Goal: Task Accomplishment & Management: Complete application form

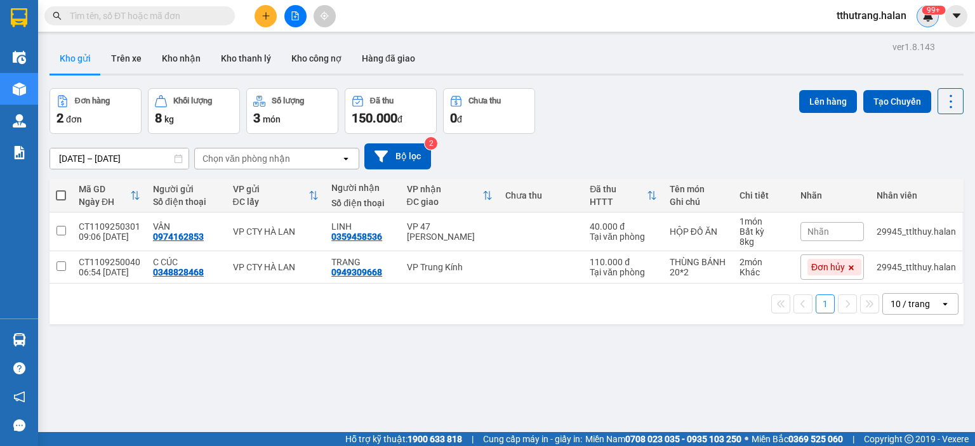
click at [934, 14] on sup "99+" at bounding box center [932, 10] width 23 height 9
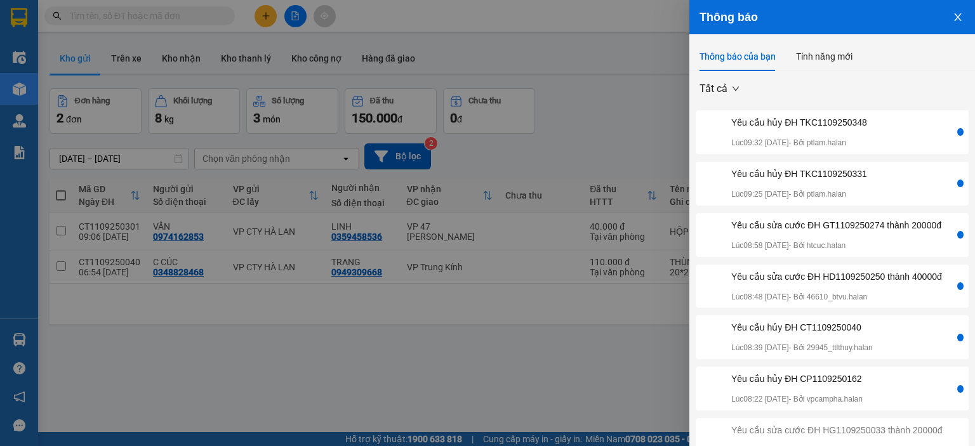
click at [870, 182] on div "Yêu cầu hủy ĐH TKC1109250331 Lúc 09:25 [DATE] - Bởi ptlam.halan" at bounding box center [826, 184] width 256 height 34
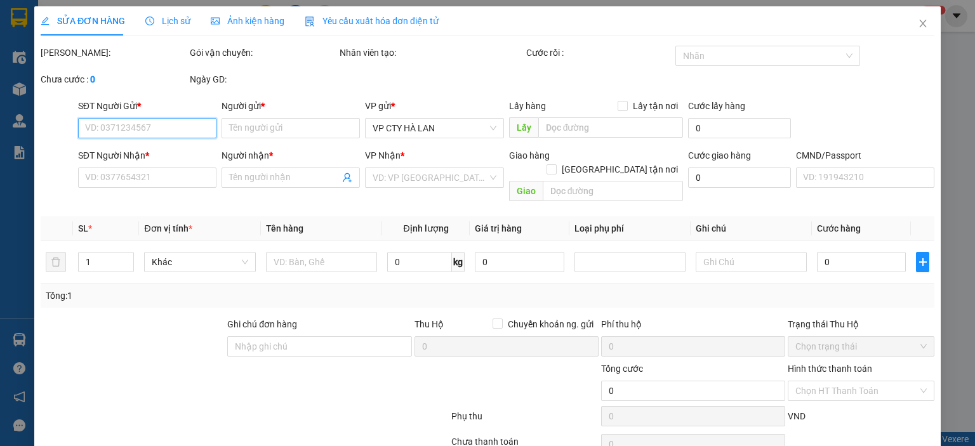
type input "0977982078"
type input "AN HUẾ"
type input "0865989213"
type input "QUỐC HƯNG"
type input "35.000"
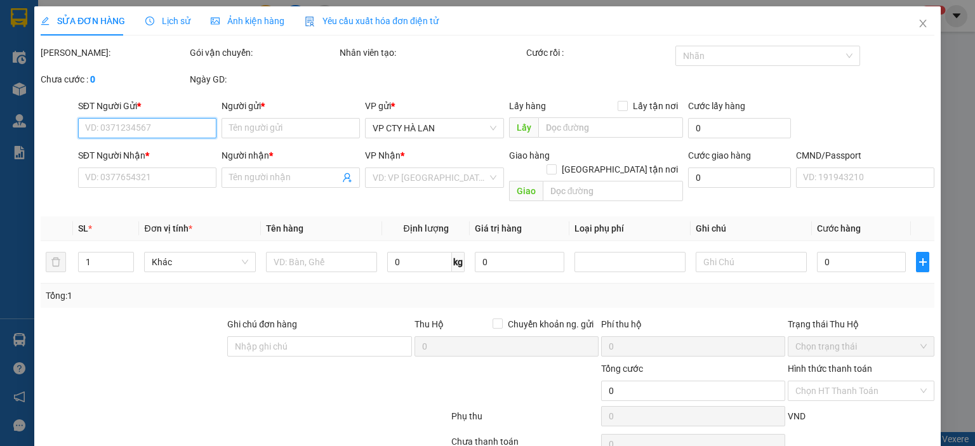
type input "35.000"
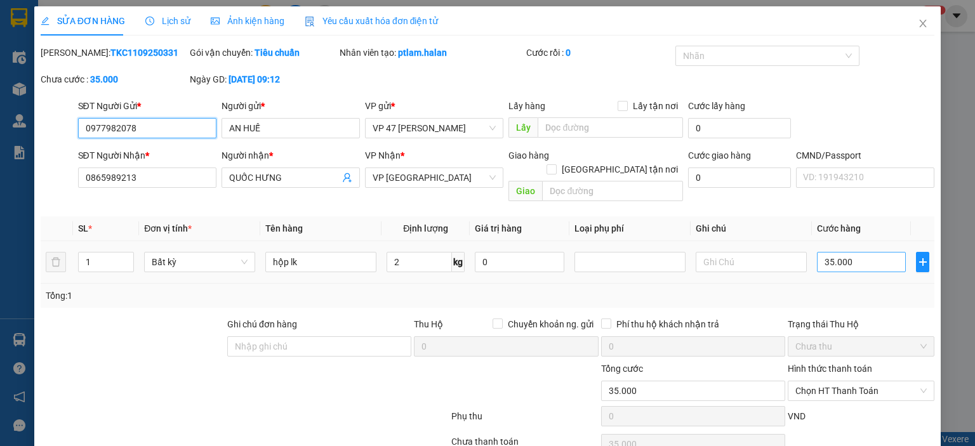
scroll to position [50, 0]
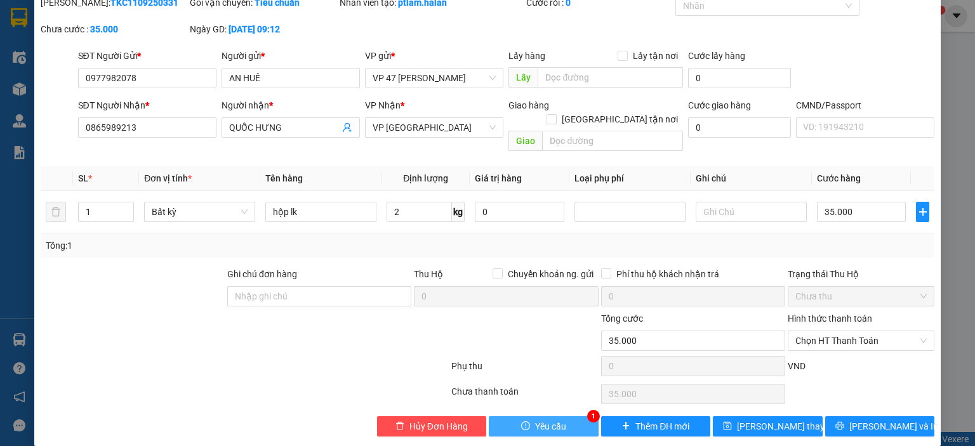
click at [524, 421] on icon "exclamation-circle" at bounding box center [525, 425] width 9 height 9
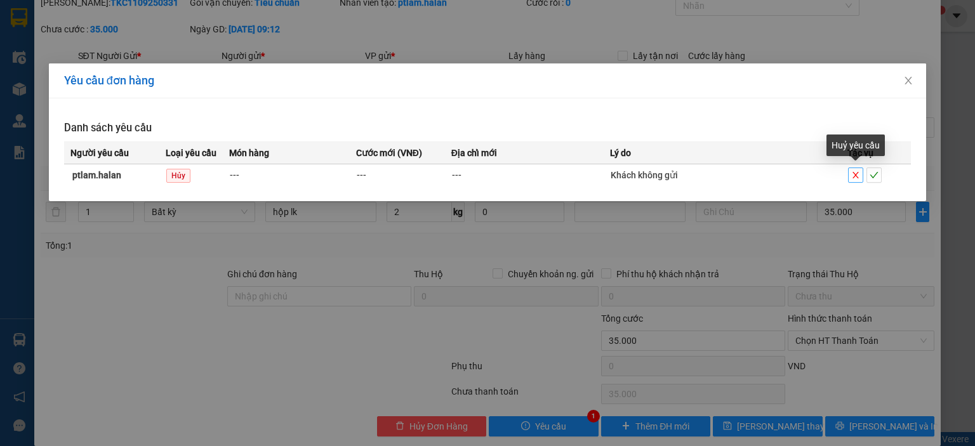
click at [853, 179] on icon "close" at bounding box center [855, 175] width 9 height 9
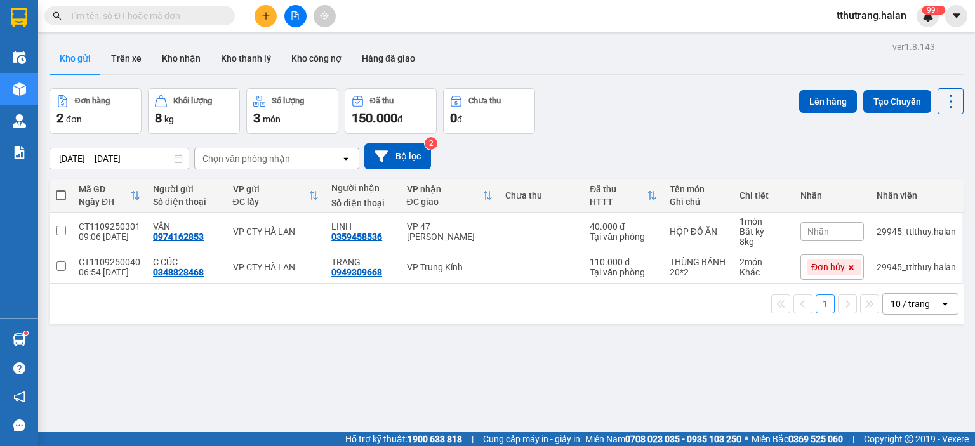
click at [133, 19] on input "text" at bounding box center [145, 16] width 150 height 14
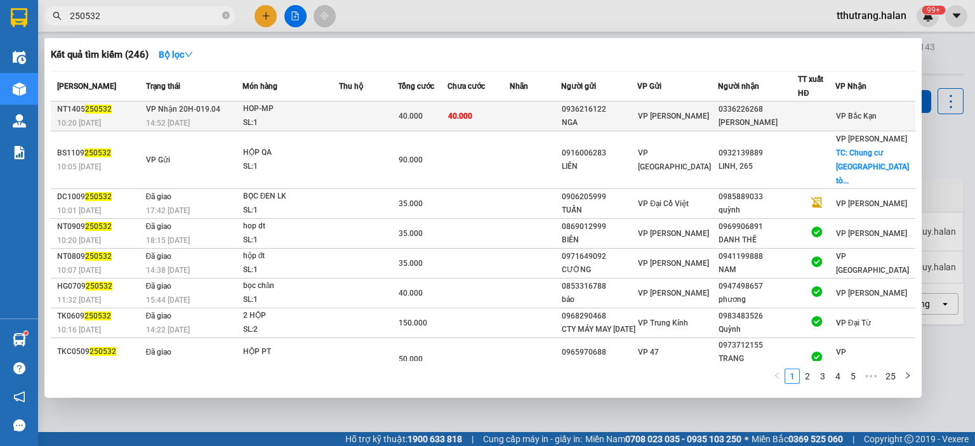
type input "250532"
click at [327, 112] on div "HOP-MP" at bounding box center [290, 109] width 95 height 14
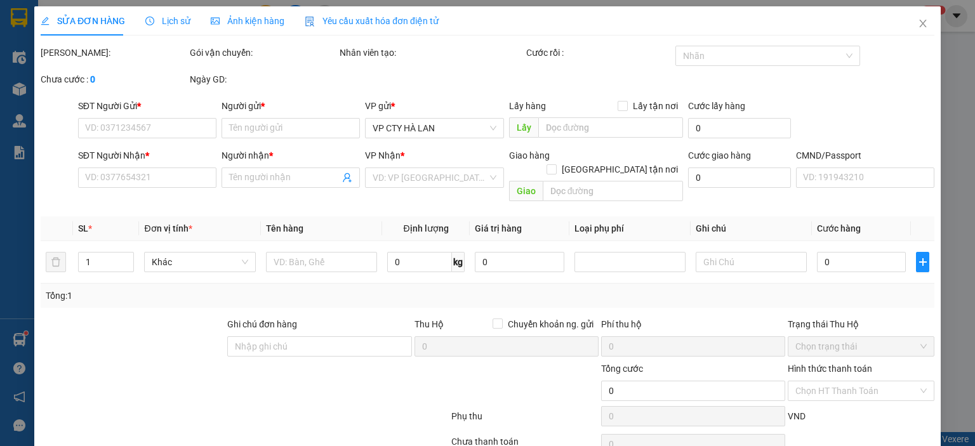
type input "0936216122"
type input "NGA"
type input "0336226268"
type input "[PERSON_NAME]"
type input "40.000"
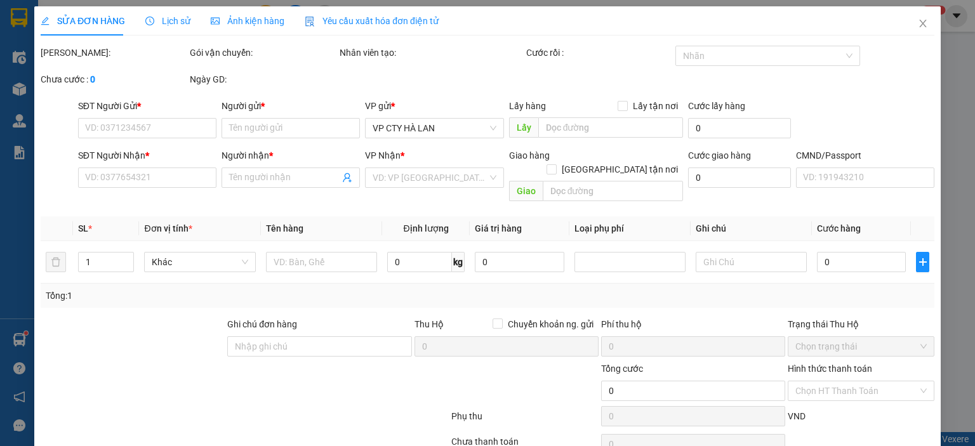
type input "40.000"
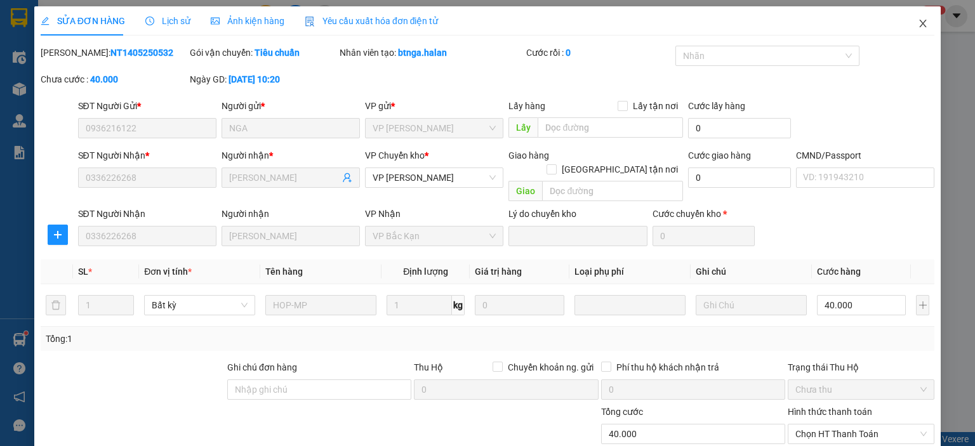
click at [919, 21] on icon "close" at bounding box center [922, 24] width 7 height 8
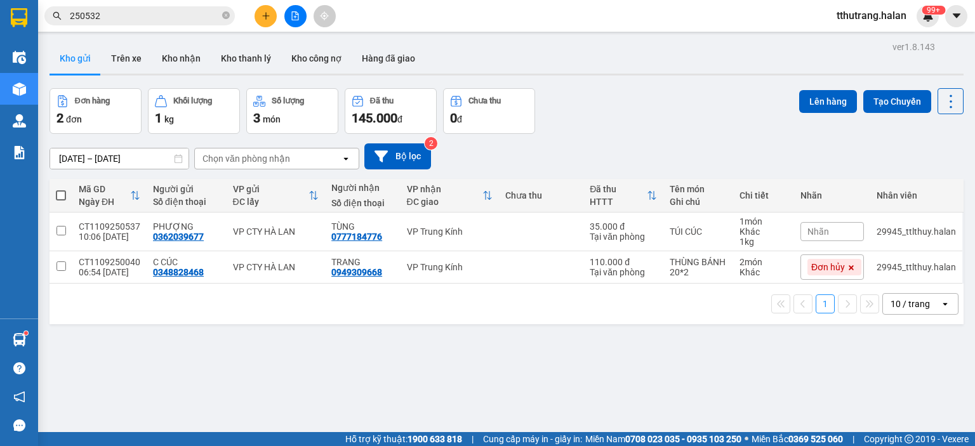
click at [67, 17] on span "250532" at bounding box center [139, 15] width 190 height 19
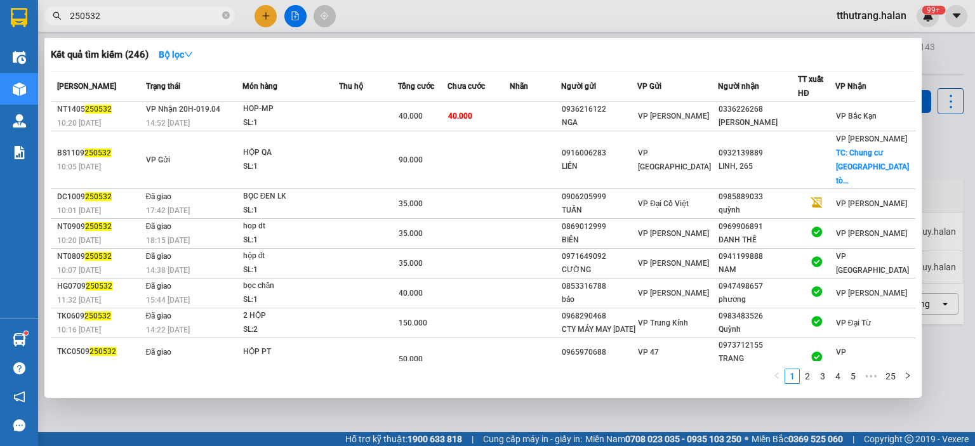
click at [72, 16] on input "250532" at bounding box center [145, 16] width 150 height 14
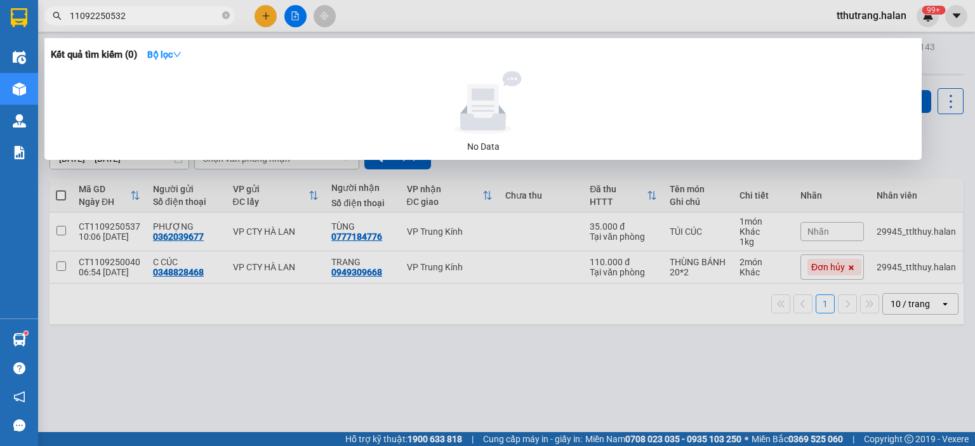
type input "110925250532"
click at [229, 13] on icon "close-circle" at bounding box center [226, 15] width 8 height 8
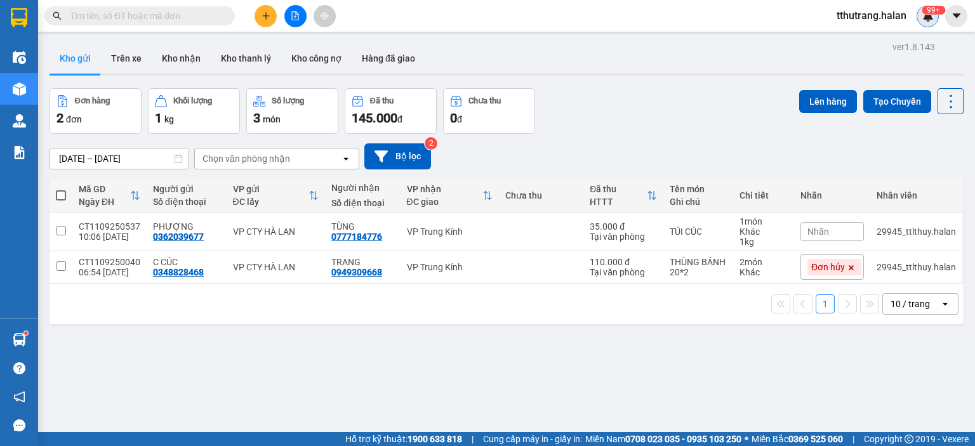
click at [920, 18] on div "99+" at bounding box center [927, 16] width 22 height 22
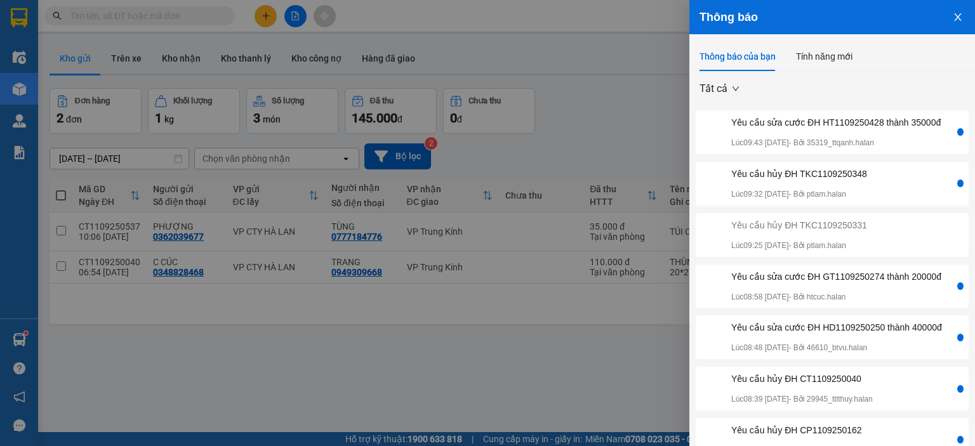
click at [621, 69] on div at bounding box center [487, 223] width 975 height 446
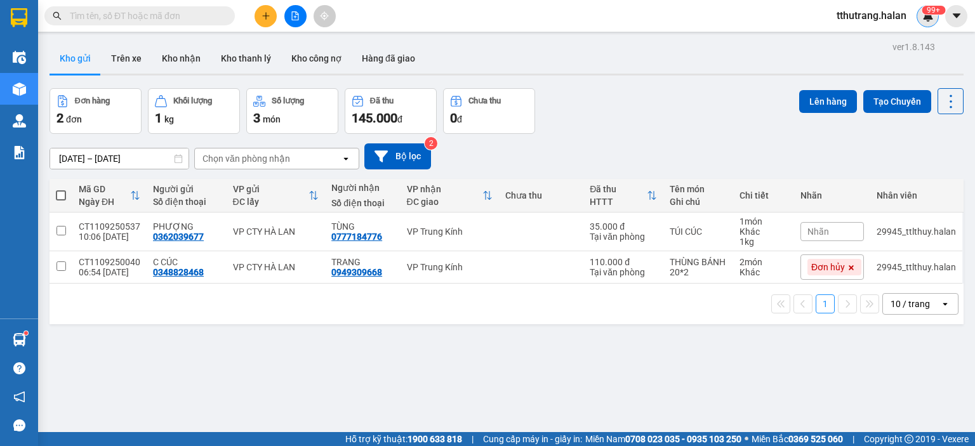
click at [926, 16] on img at bounding box center [927, 15] width 11 height 11
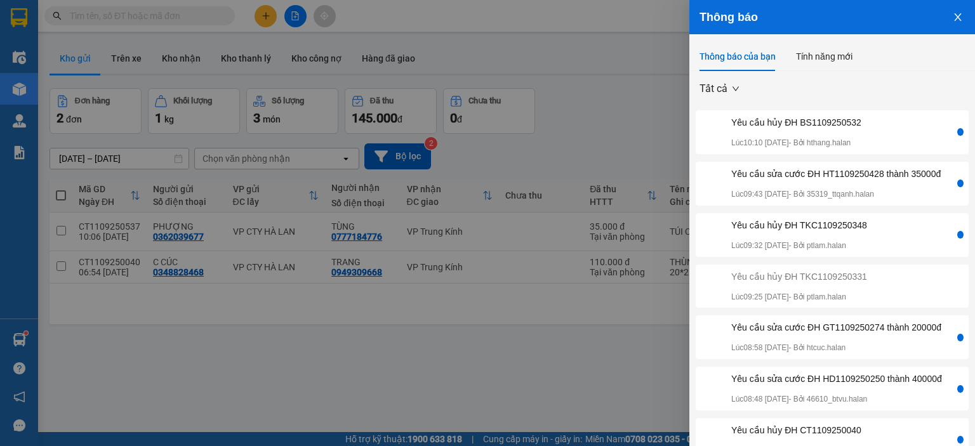
click at [893, 136] on div "Yêu cầu hủy ĐH BS1109250532 Lúc 10:10 [DATE] - Bởi hthang.halan" at bounding box center [826, 132] width 256 height 34
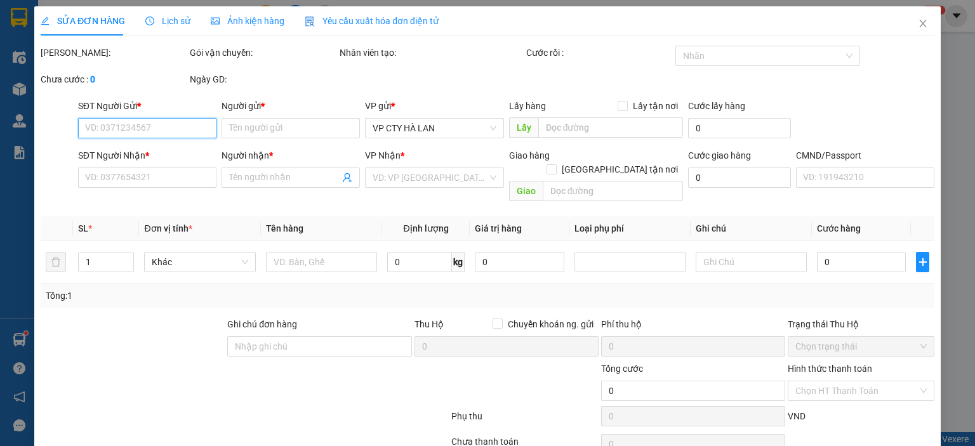
type input "0916006283"
type input "LIÊN"
type input "0932139889"
type input "LINH, 265"
checkbox input "true"
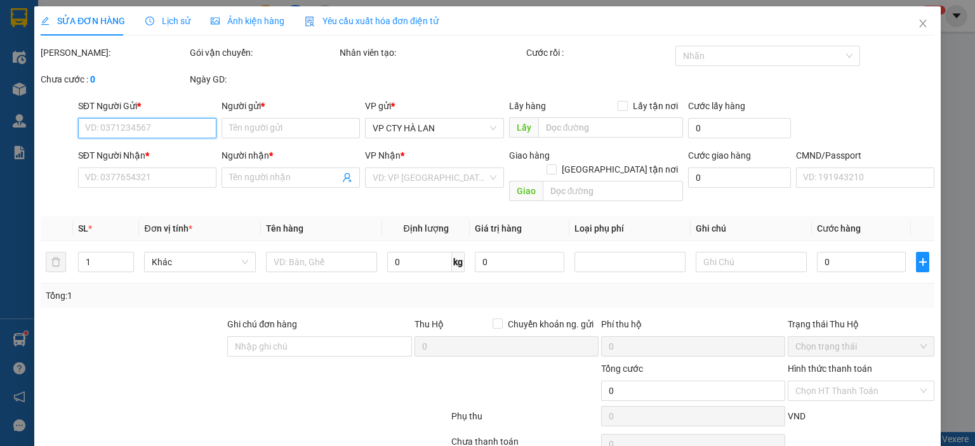
type input "Chung cư [GEOGRAPHIC_DATA] tòa A, Ngõ Dâu, P. [GEOGRAPHIC_DATA], [GEOGRAPHIC_D…"
type input "90.000"
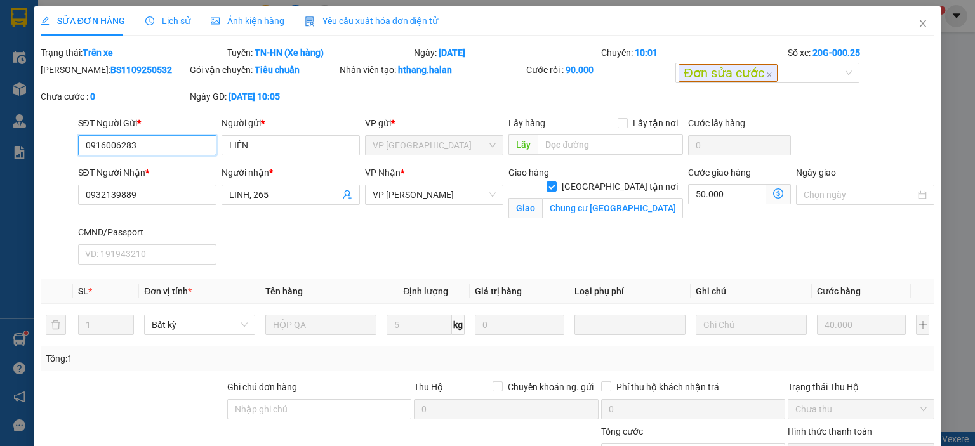
scroll to position [127, 0]
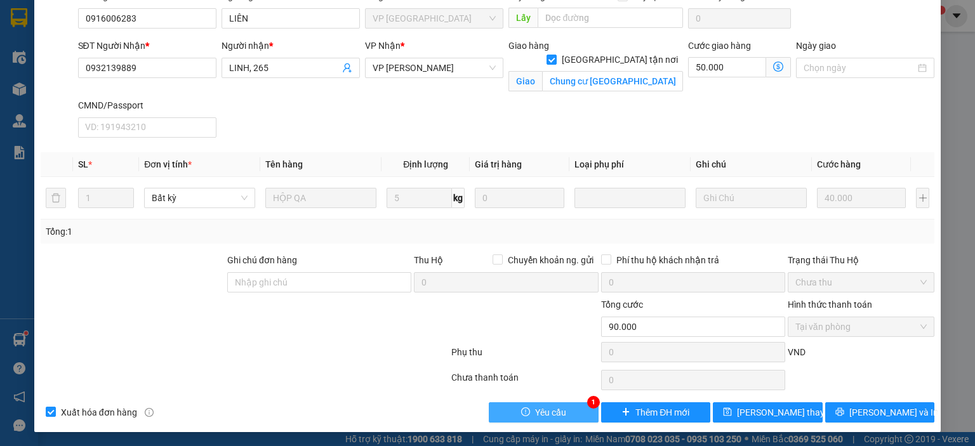
click at [565, 405] on button "Yêu cầu" at bounding box center [544, 412] width 110 height 20
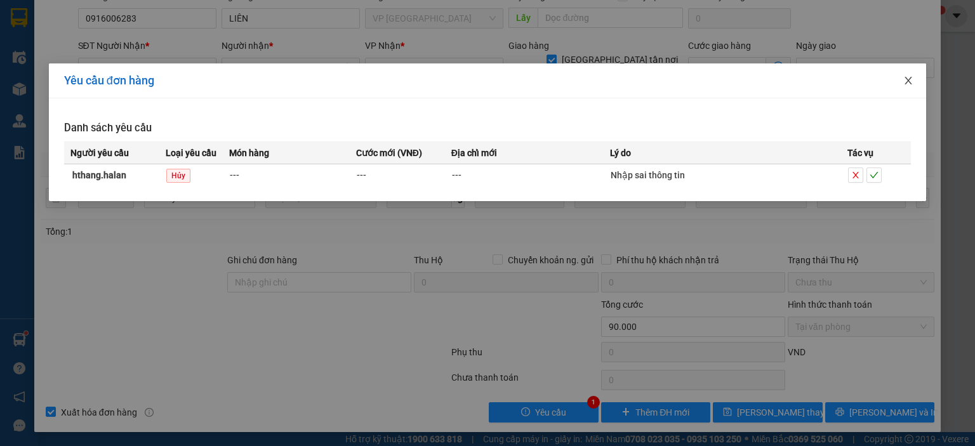
click at [902, 82] on span "Close" at bounding box center [908, 81] width 36 height 36
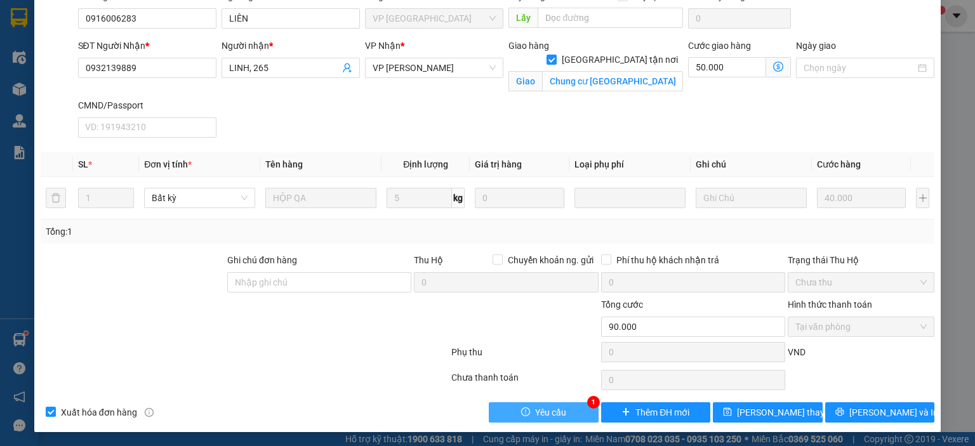
scroll to position [0, 0]
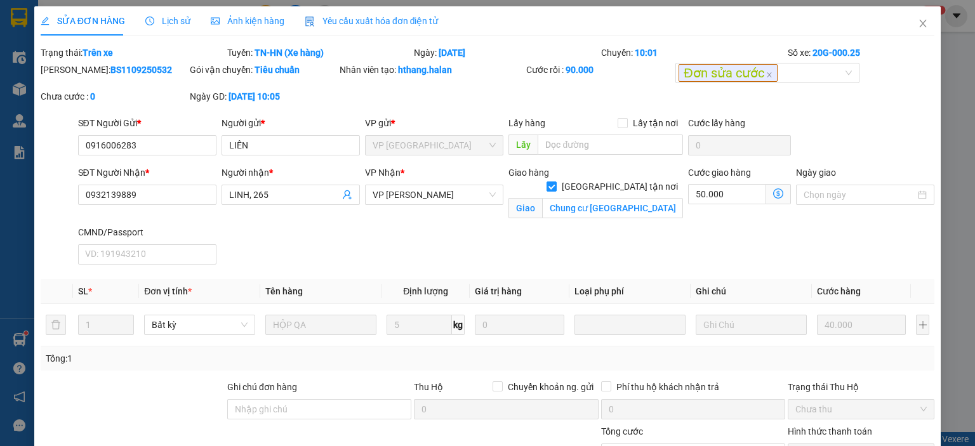
drag, startPoint x: 133, startPoint y: 81, endPoint x: 145, endPoint y: 71, distance: 15.4
click at [133, 79] on div "Mã ĐH: BS1109250532" at bounding box center [113, 76] width 149 height 27
drag, startPoint x: 147, startPoint y: 70, endPoint x: 74, endPoint y: 73, distance: 73.0
click at [74, 73] on div "Mã ĐH: BS1109250532" at bounding box center [114, 70] width 147 height 14
copy b "BS1109250532"
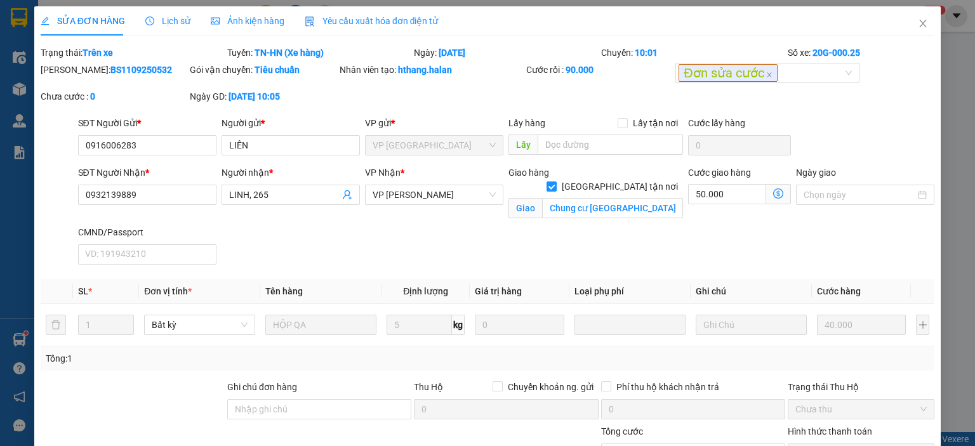
drag, startPoint x: 413, startPoint y: 76, endPoint x: 432, endPoint y: 78, distance: 19.1
click at [414, 76] on div "Nhân viên tạo: hthang.halan" at bounding box center [431, 70] width 184 height 14
drag, startPoint x: 456, startPoint y: 70, endPoint x: 397, endPoint y: 75, distance: 58.5
click at [397, 75] on div "Nhân viên tạo: hthang.halan" at bounding box center [431, 70] width 184 height 14
copy b "hthang.halan"
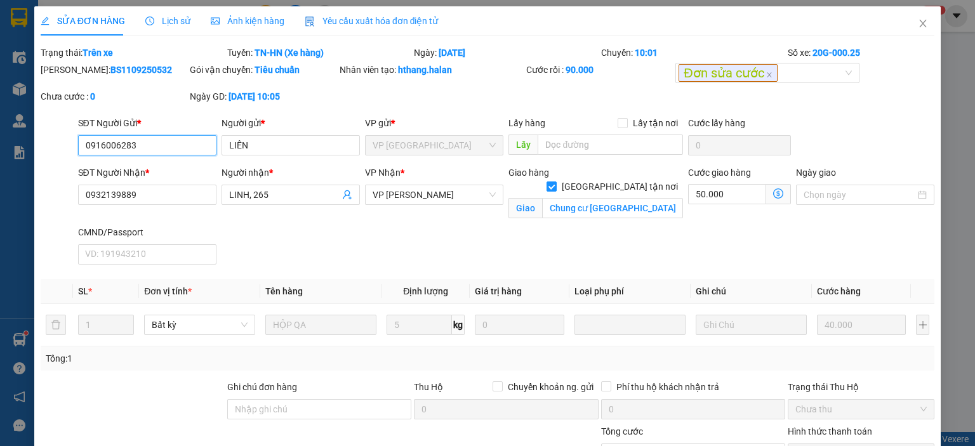
click at [153, 144] on input "0916006283" at bounding box center [147, 145] width 138 height 20
drag, startPoint x: 165, startPoint y: 143, endPoint x: 76, endPoint y: 147, distance: 89.5
click at [76, 147] on div "SĐT Người Gửi * 0916006283 0916006283" at bounding box center [147, 138] width 143 height 44
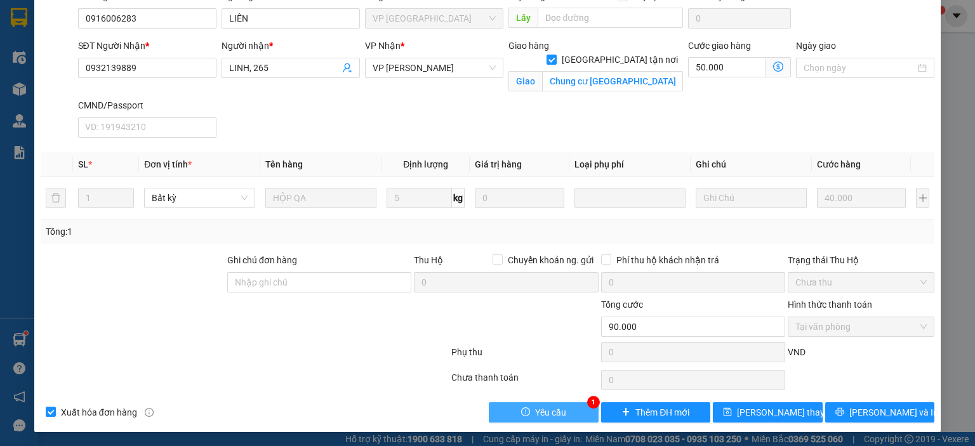
click at [555, 405] on span "Yêu cầu" at bounding box center [550, 412] width 31 height 14
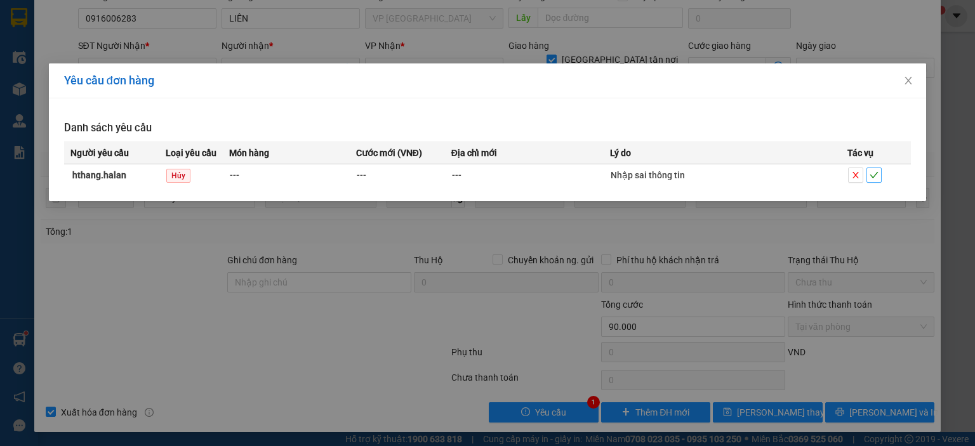
click at [872, 176] on icon "check" at bounding box center [874, 175] width 8 height 6
click at [397, 340] on div "Yêu cầu đơn hàng Danh sách yêu cầu Người yêu cầu Loại yêu cầu Món hàng Cước mới…" at bounding box center [487, 223] width 975 height 446
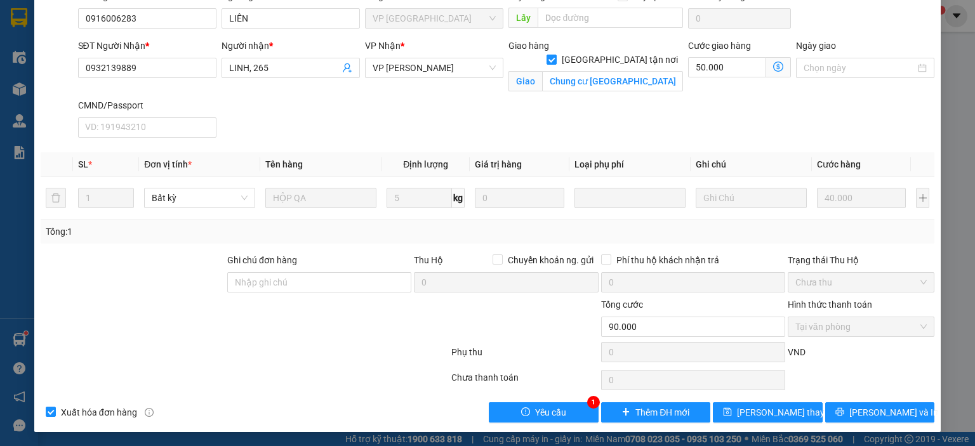
click at [564, 398] on div "Total Paid Fee 90.000 Total UnPaid Fee 0 Cash Collection Total Fee Trạng thái: …" at bounding box center [487, 171] width 893 height 504
click at [538, 409] on span "Yêu cầu" at bounding box center [550, 412] width 31 height 14
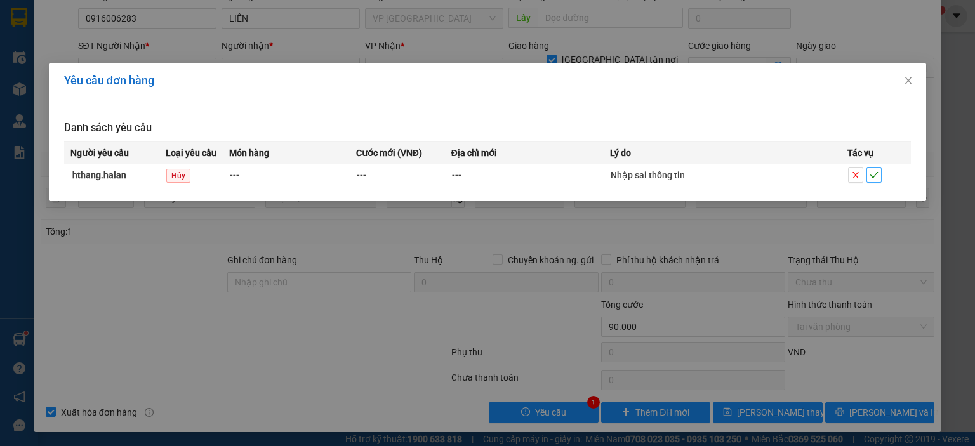
click at [876, 174] on icon "check" at bounding box center [873, 175] width 9 height 9
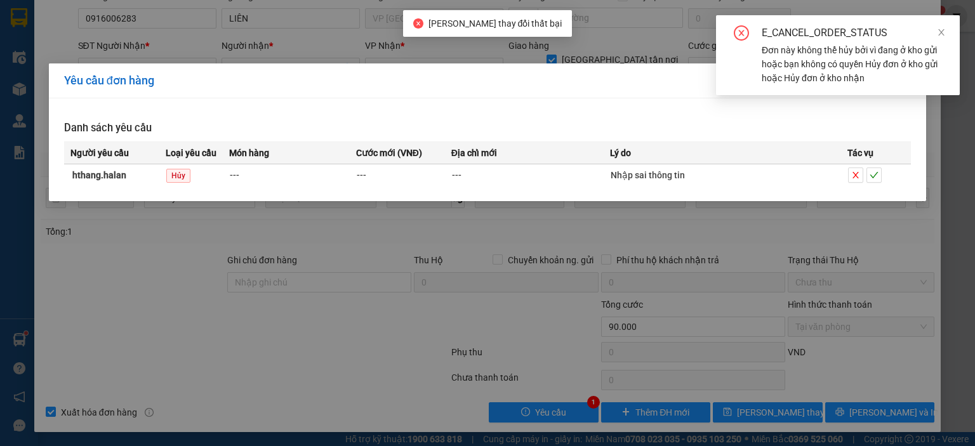
click at [588, 317] on div "Yêu cầu đơn hàng Danh sách yêu cầu Người yêu cầu Loại yêu cầu Món hàng Cước mới…" at bounding box center [487, 223] width 975 height 446
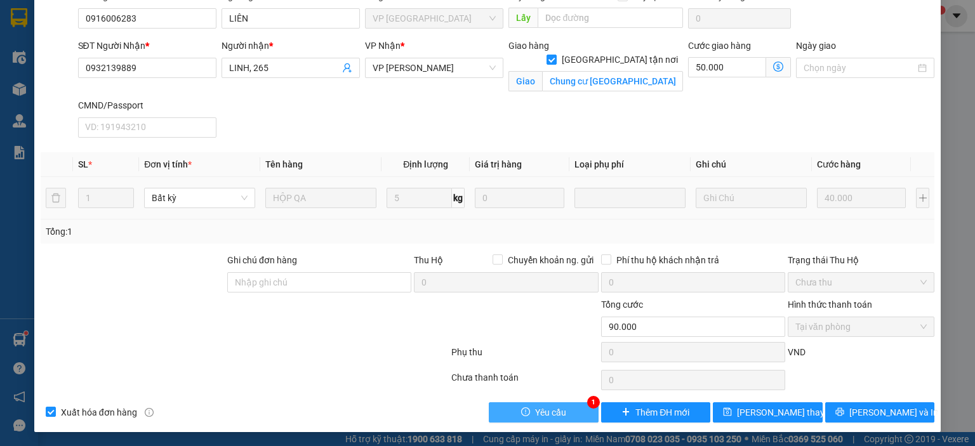
scroll to position [0, 0]
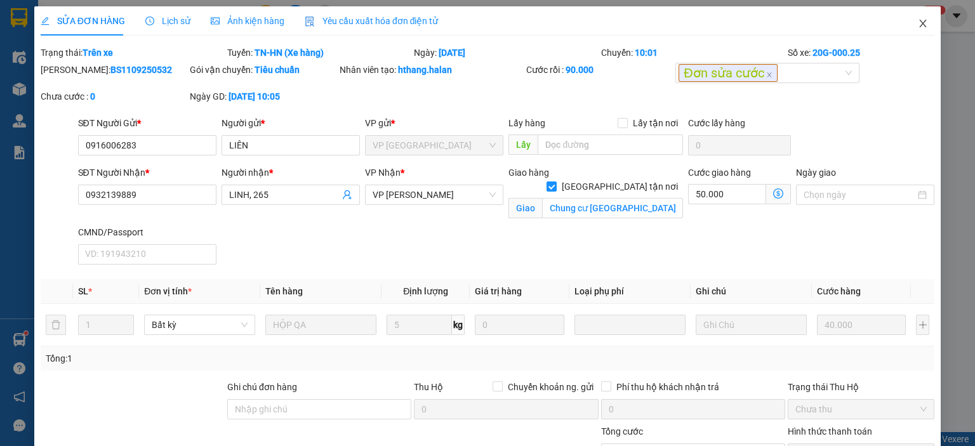
click at [906, 27] on span "Close" at bounding box center [923, 24] width 36 height 36
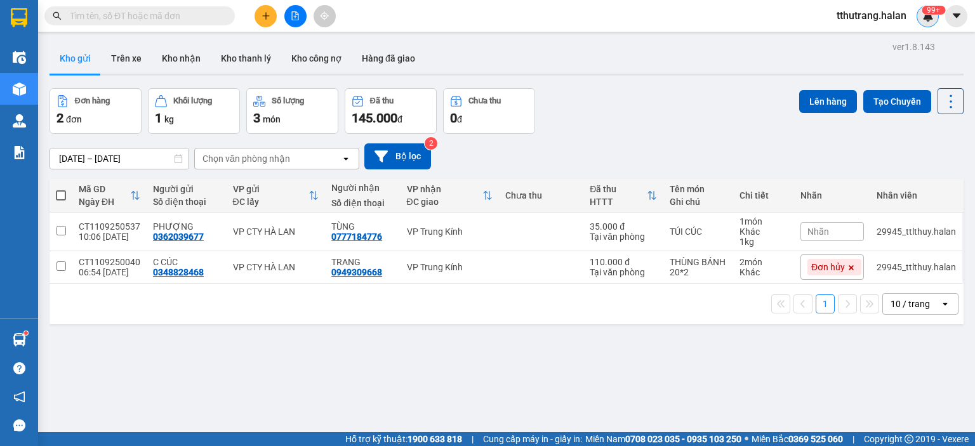
click at [931, 24] on div "99+" at bounding box center [927, 16] width 22 height 22
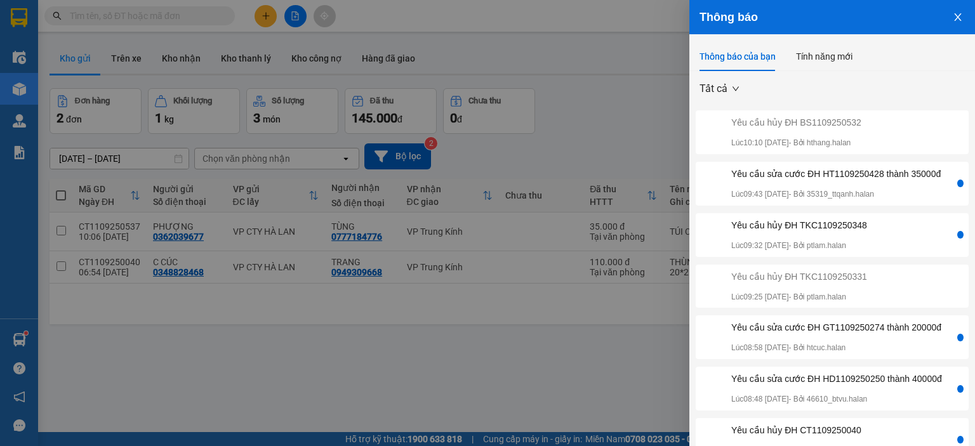
click at [498, 359] on div at bounding box center [487, 223] width 975 height 446
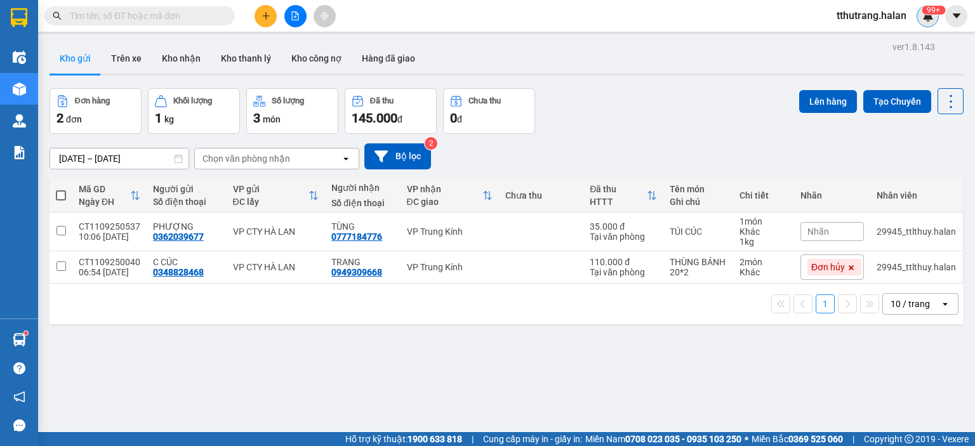
click at [920, 12] on div "99+" at bounding box center [927, 16] width 22 height 22
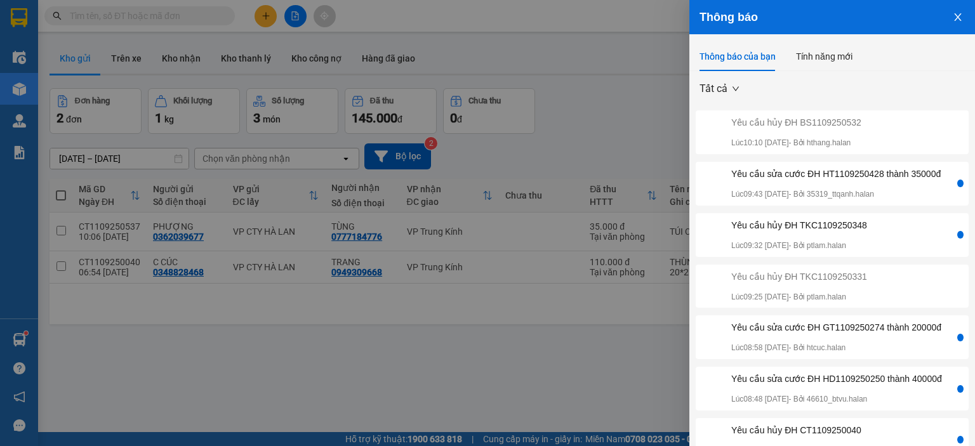
click at [885, 181] on div "Yêu cầu sửa cước ĐH HT1109250428 thành 35000đ" at bounding box center [835, 174] width 209 height 14
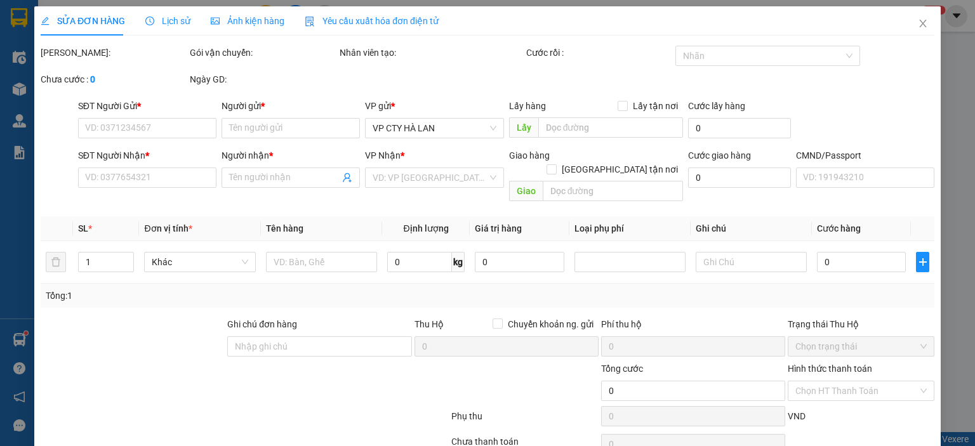
type input "0386877478"
type input "A LỰC"
type input "0962110500"
type input "DŨNG"
type input "20.000"
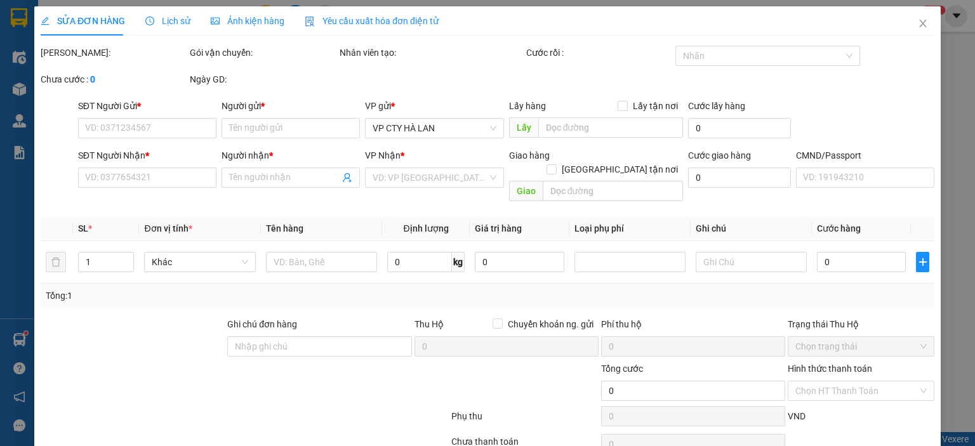
type input "20.000"
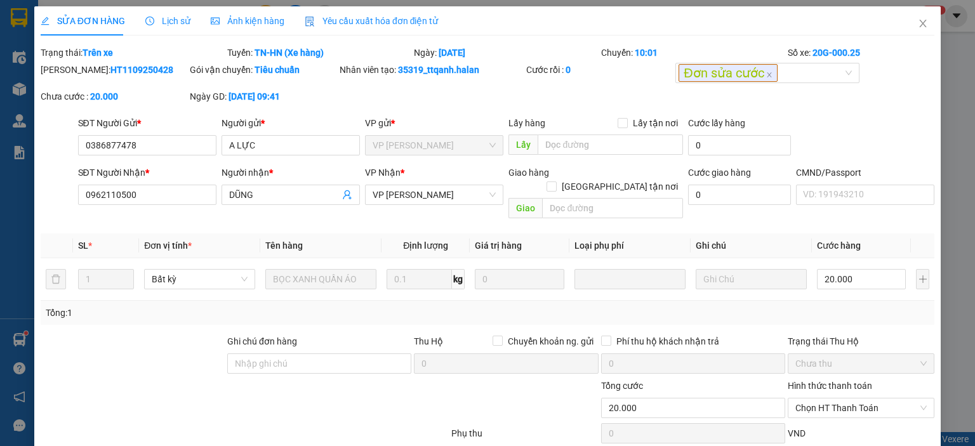
drag, startPoint x: 132, startPoint y: 71, endPoint x: 74, endPoint y: 74, distance: 57.8
click at [74, 74] on div "[PERSON_NAME]: HT1109250428" at bounding box center [114, 70] width 147 height 14
copy b "HT1109250428"
drag, startPoint x: 478, startPoint y: 73, endPoint x: 395, endPoint y: 74, distance: 83.1
click at [395, 74] on div "Nhân viên tạo: 35319_ttqanh.halan" at bounding box center [431, 70] width 184 height 14
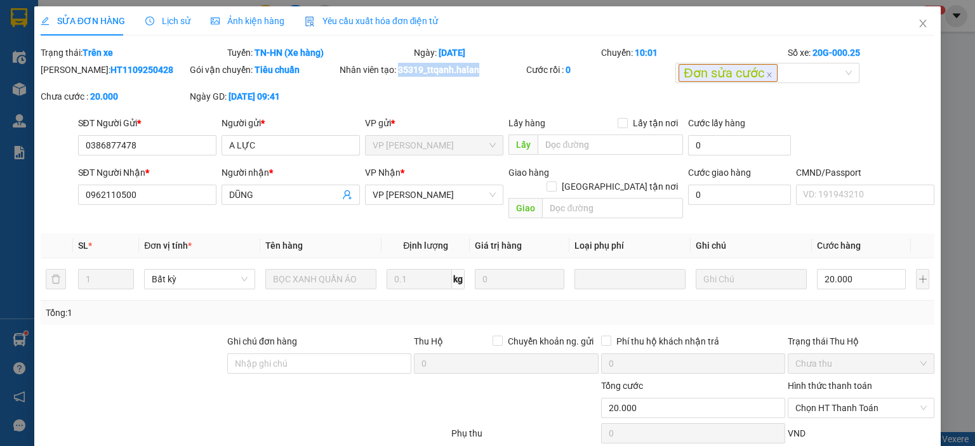
copy b "35319_ttqanh.halan"
click at [154, 157] on div "SĐT Người Gửi * 0386877478" at bounding box center [147, 138] width 138 height 44
drag, startPoint x: 168, startPoint y: 148, endPoint x: 176, endPoint y: 145, distance: 8.8
click at [168, 147] on input "0386877478" at bounding box center [147, 145] width 138 height 20
drag, startPoint x: 69, startPoint y: 155, endPoint x: 62, endPoint y: 161, distance: 9.0
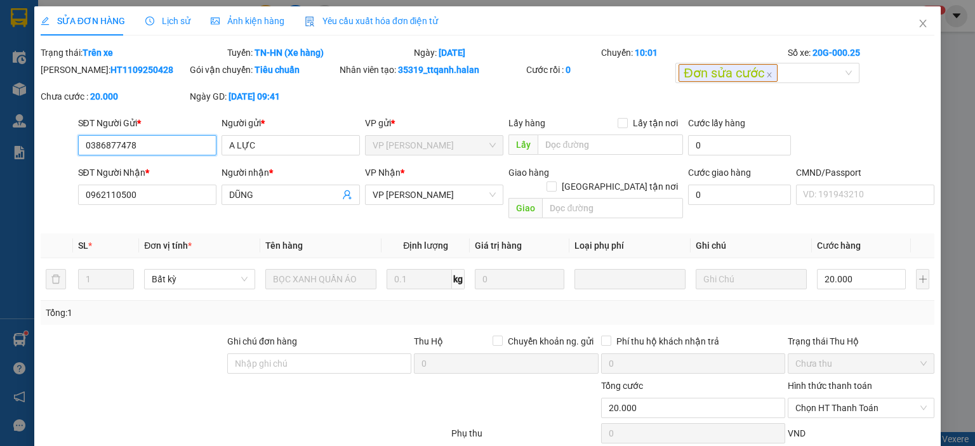
click at [54, 156] on div "SĐT Người Gửi * 0386877478 0386877478 Người gửi * A LỰC VP gửi * VP [PERSON_NAM…" at bounding box center [487, 138] width 896 height 44
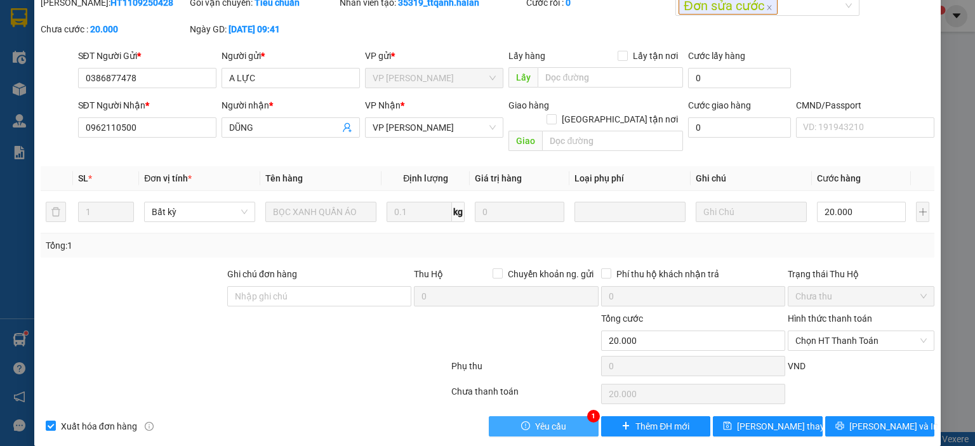
click at [535, 419] on span "Yêu cầu" at bounding box center [550, 426] width 31 height 14
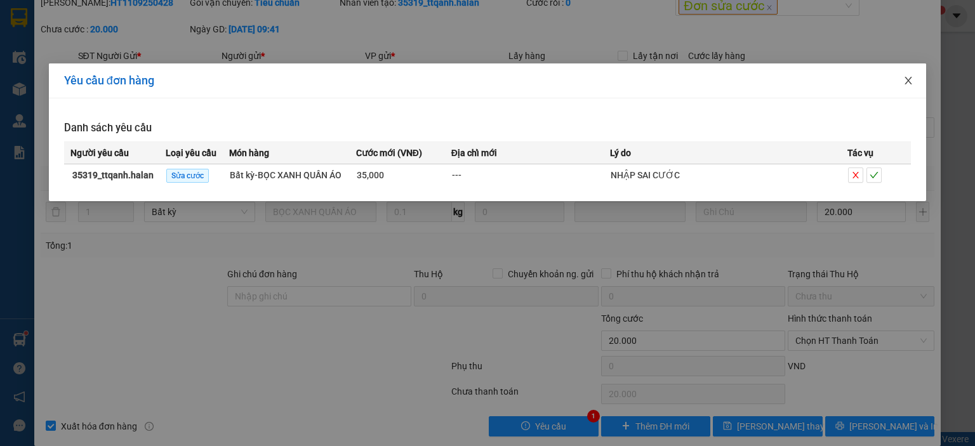
drag, startPoint x: 905, startPoint y: 80, endPoint x: 749, endPoint y: 169, distance: 180.5
click at [905, 79] on icon "close" at bounding box center [908, 81] width 10 height 10
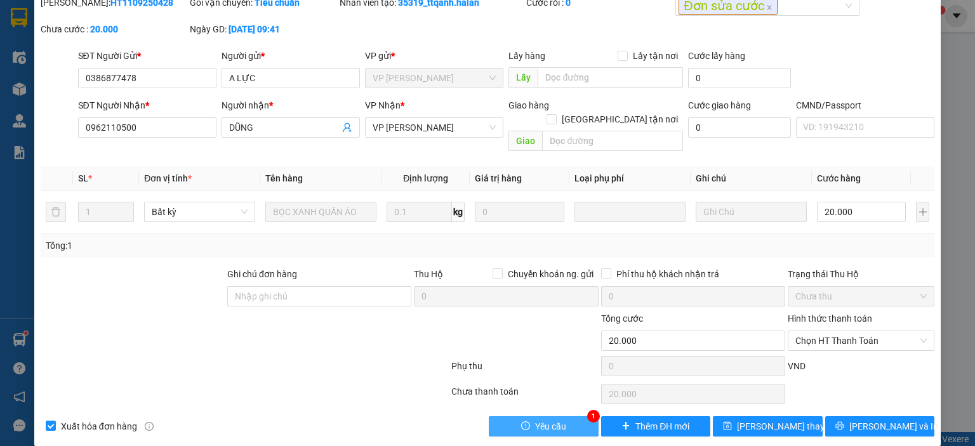
click at [558, 419] on span "Yêu cầu" at bounding box center [550, 426] width 31 height 14
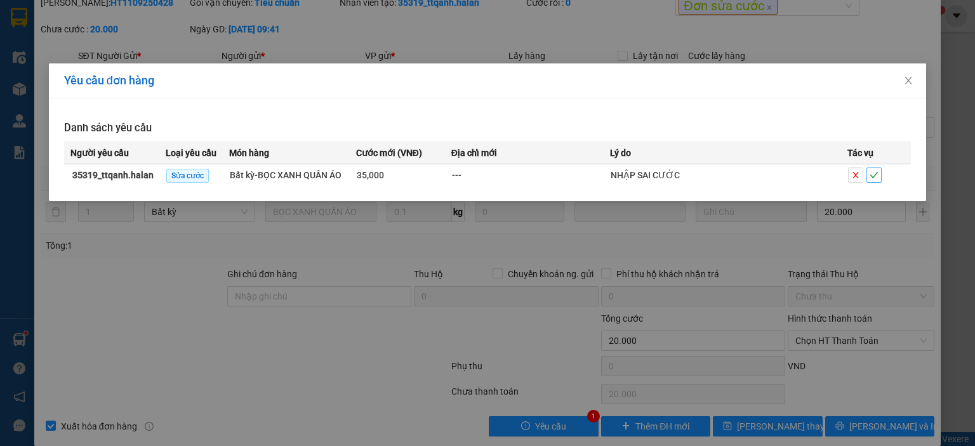
click at [873, 172] on icon "check" at bounding box center [873, 175] width 9 height 9
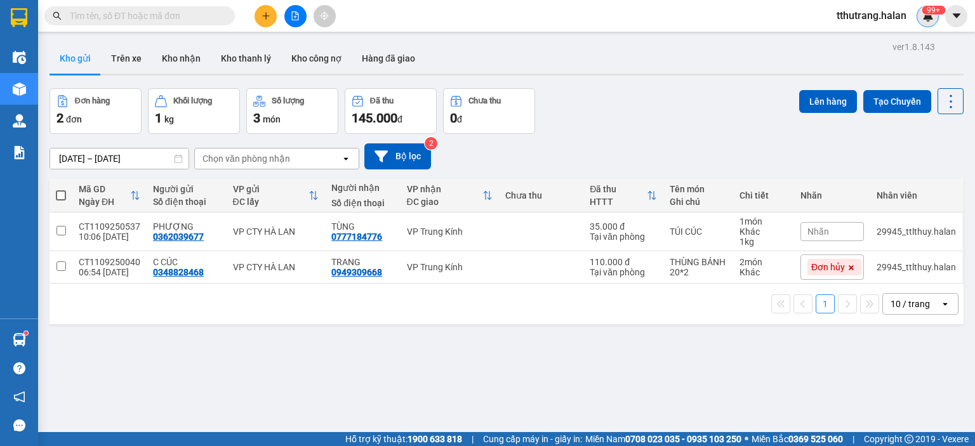
click at [921, 15] on div "99+" at bounding box center [927, 16] width 22 height 22
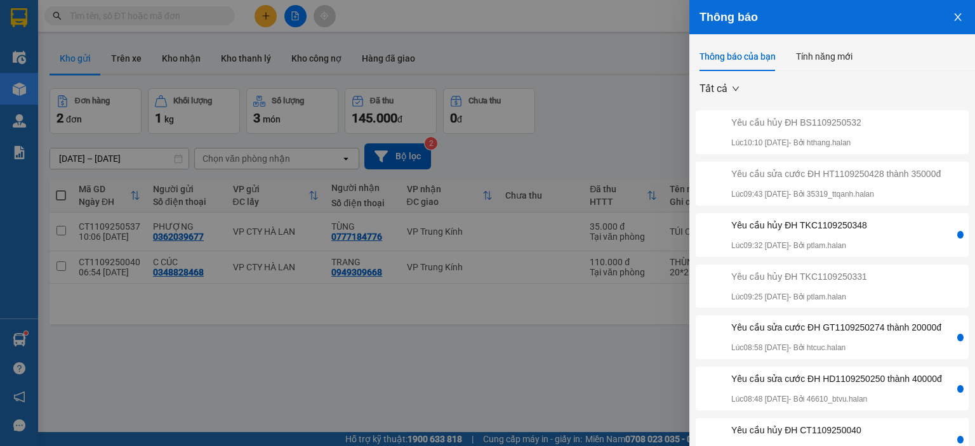
scroll to position [63, 0]
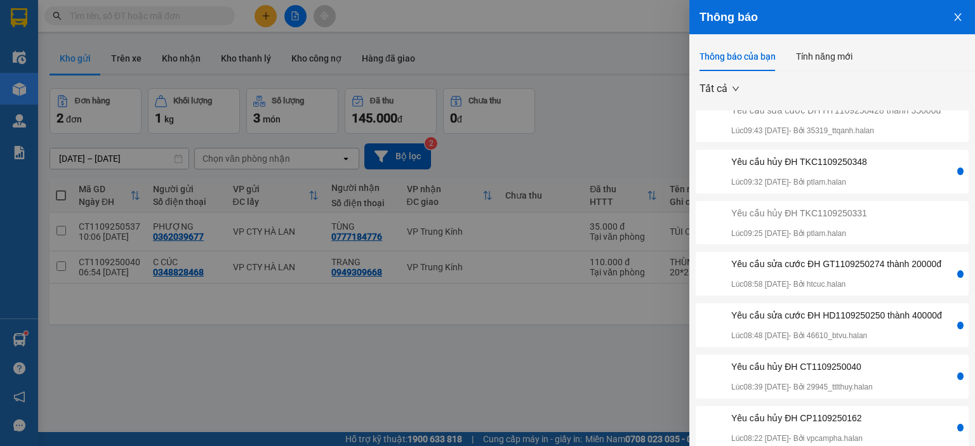
click at [868, 271] on div "Yêu cầu sửa cước ĐH GT1109250274 thành 20000đ" at bounding box center [836, 264] width 210 height 14
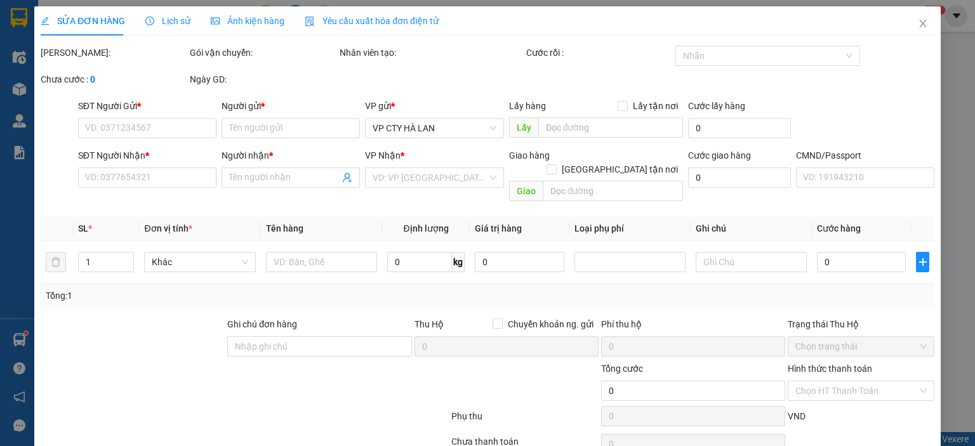
type input "0974911333"
type input "CHINH"
type input "0868125004"
type input "TUYẾT ANH"
type input "35.000"
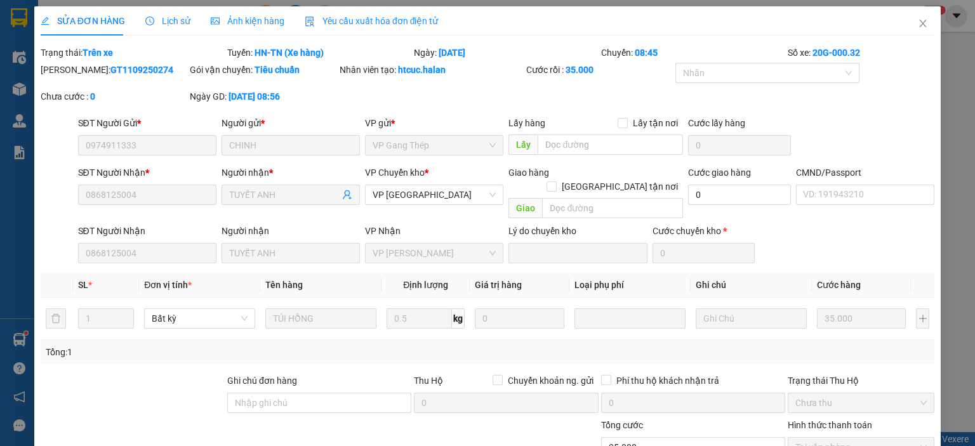
drag, startPoint x: 166, startPoint y: 73, endPoint x: 72, endPoint y: 79, distance: 94.1
click at [72, 79] on div "Mã ĐH: GT1109250274" at bounding box center [113, 76] width 149 height 27
copy b "GT1109250274"
drag, startPoint x: 451, startPoint y: 74, endPoint x: 395, endPoint y: 78, distance: 55.3
click at [395, 78] on div "Nhân viên tạo: htcuc.halan" at bounding box center [431, 76] width 187 height 27
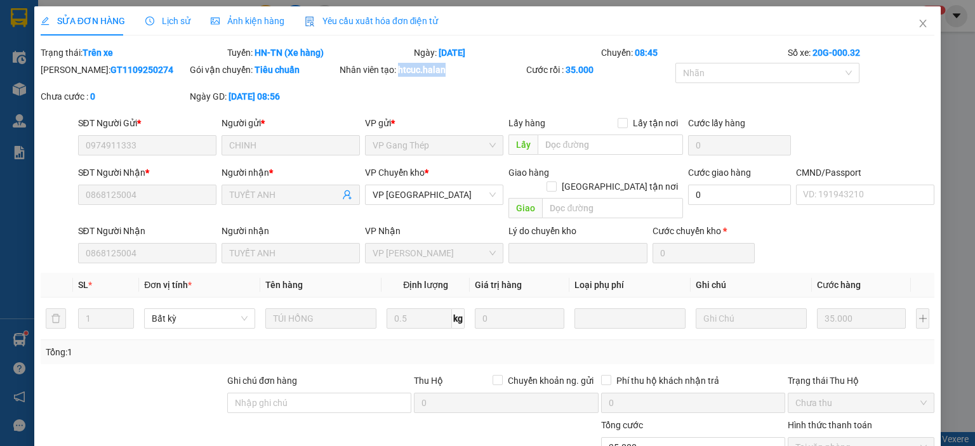
copy b "htcuc.halan"
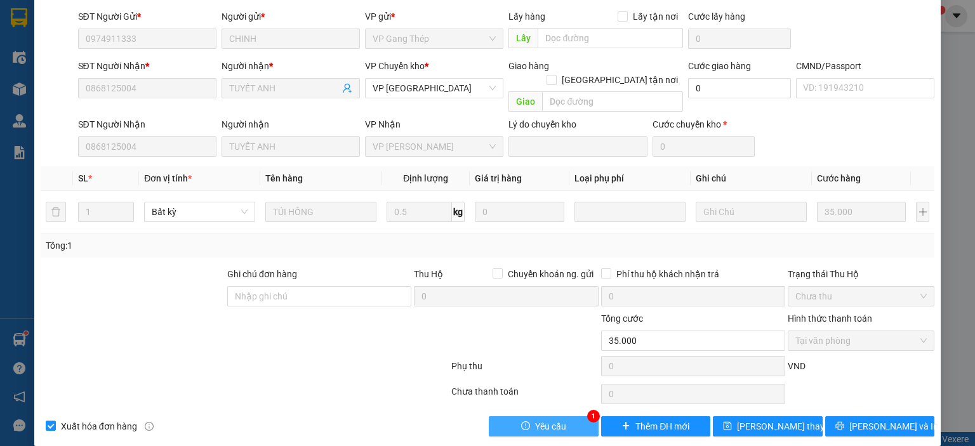
click at [558, 419] on span "Yêu cầu" at bounding box center [550, 426] width 31 height 14
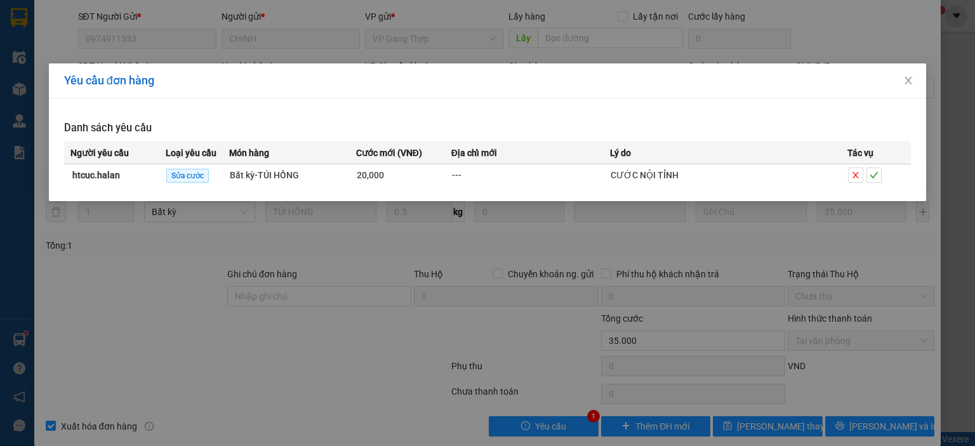
click at [564, 267] on div "Yêu cầu đơn hàng Danh sách yêu cầu Người yêu cầu Loại yêu cầu Món hàng Cước mới…" at bounding box center [487, 223] width 975 height 446
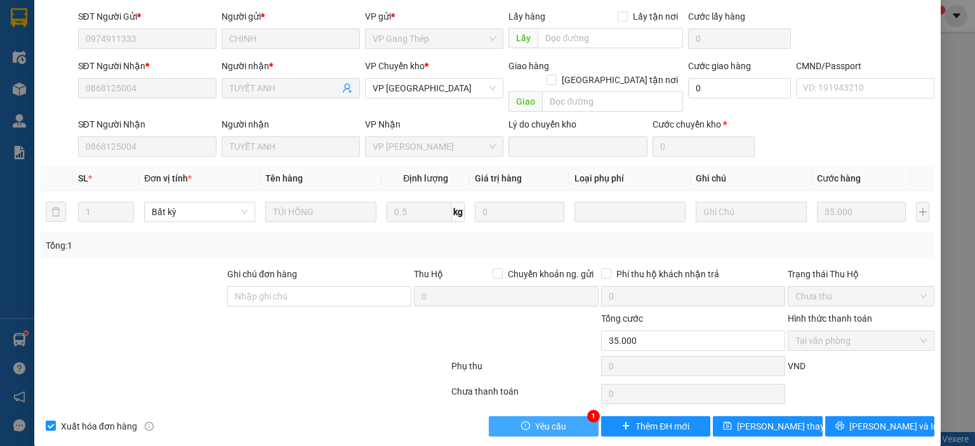
drag, startPoint x: 546, startPoint y: 419, endPoint x: 541, endPoint y: 395, distance: 24.5
click at [546, 417] on button "Yêu cầu" at bounding box center [544, 426] width 110 height 20
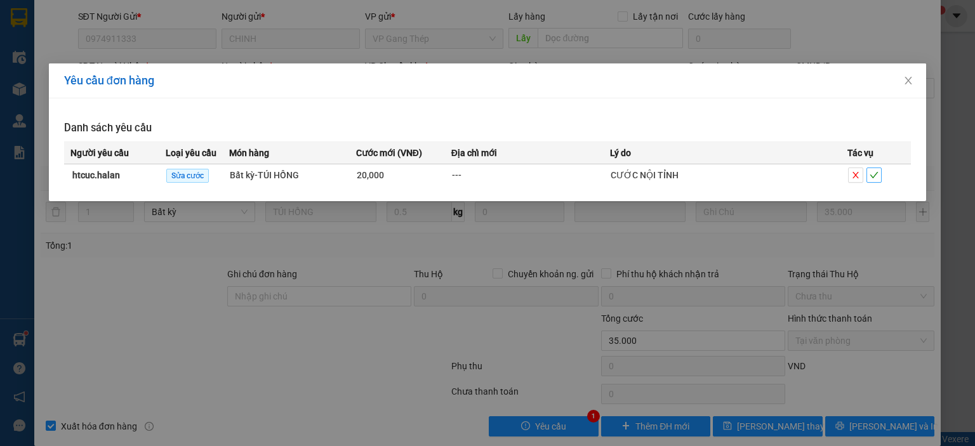
click at [876, 174] on icon "check" at bounding box center [874, 175] width 8 height 6
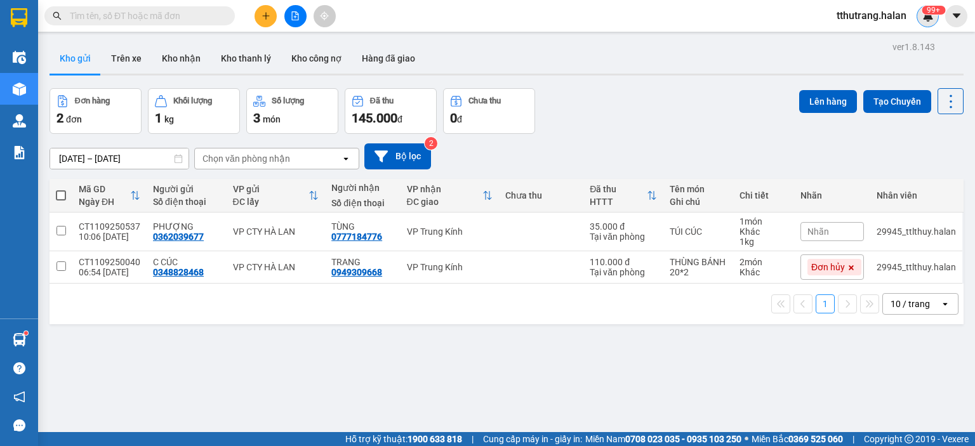
click at [926, 20] on img at bounding box center [927, 15] width 11 height 11
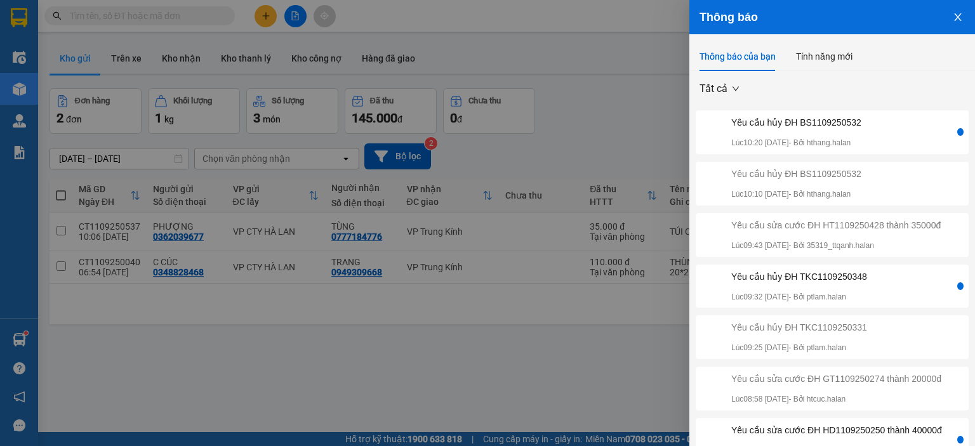
click at [576, 329] on div at bounding box center [487, 223] width 975 height 446
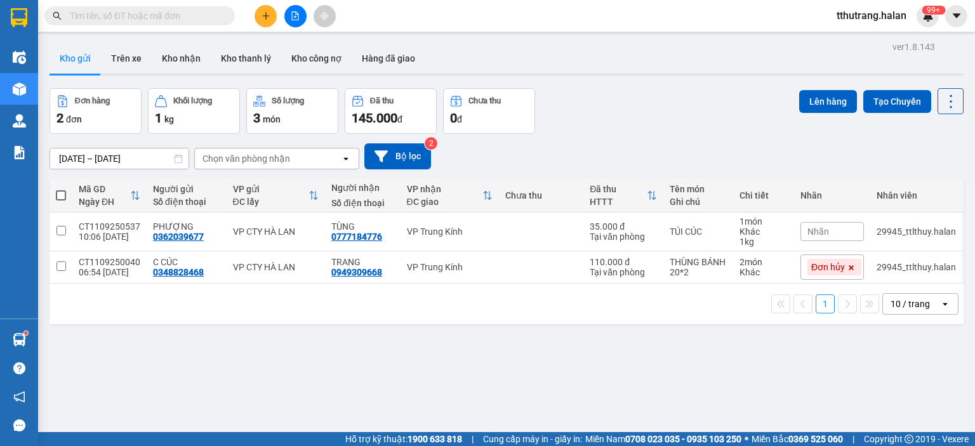
click at [140, 20] on input "text" at bounding box center [145, 16] width 150 height 14
paste input "BS1109250532"
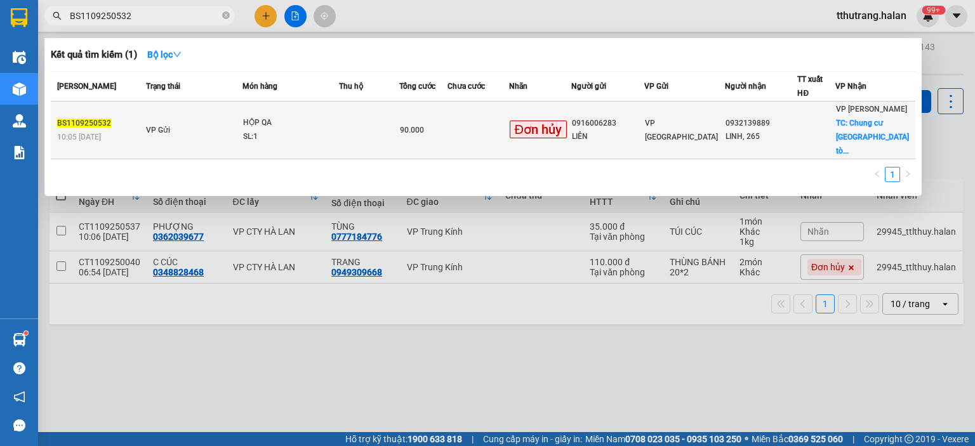
type input "BS1109250532"
click at [255, 116] on div "HỘP QA" at bounding box center [290, 123] width 95 height 14
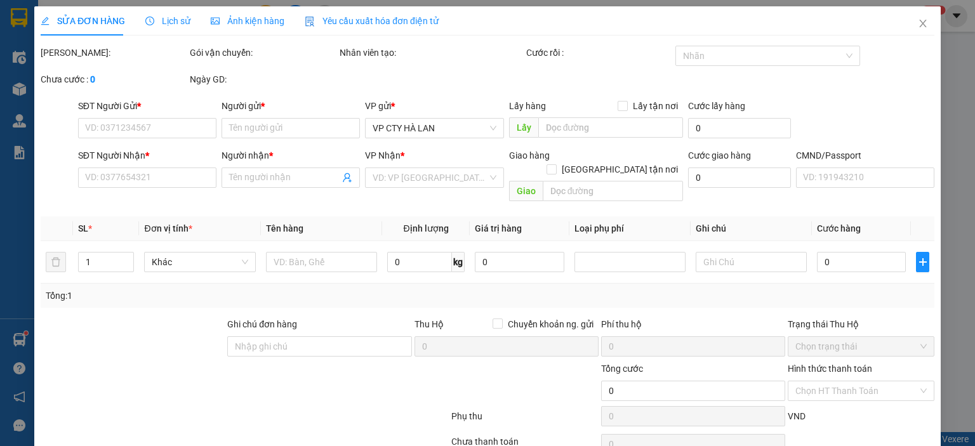
type input "0916006283"
type input "LIÊN"
type input "0932139889"
type input "LINH, 265"
checkbox input "true"
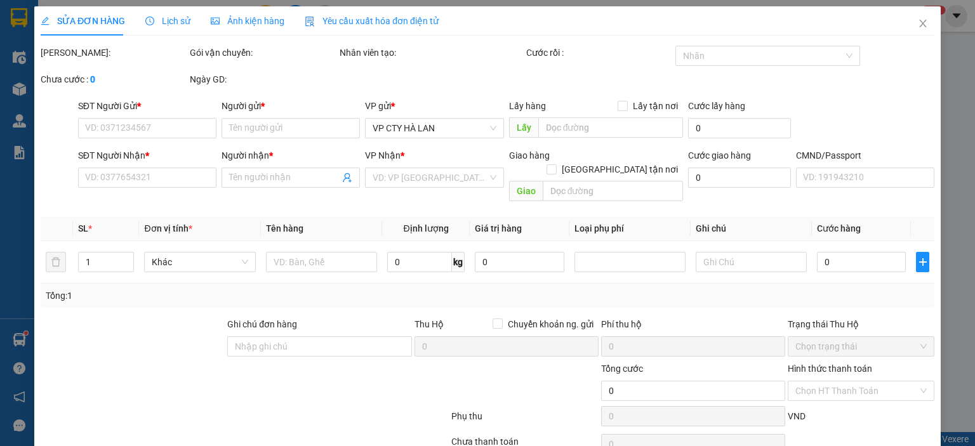
type input "Chung cư [GEOGRAPHIC_DATA] tòa A, Ngõ Dâu, P. [GEOGRAPHIC_DATA], [GEOGRAPHIC_D…"
type input "90.000"
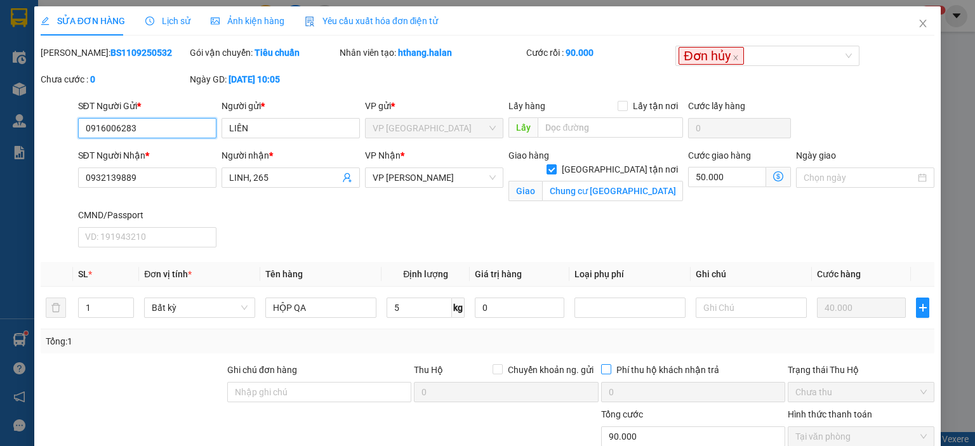
scroll to position [109, 0]
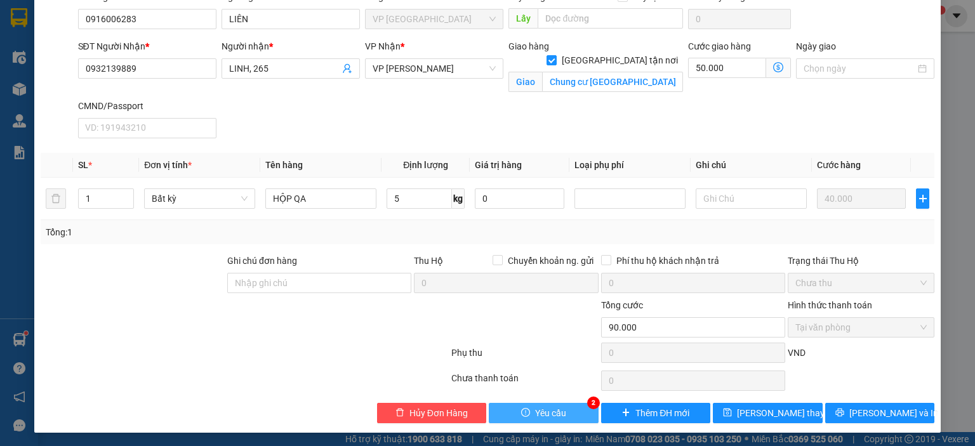
click at [565, 407] on button "Yêu cầu" at bounding box center [544, 413] width 110 height 20
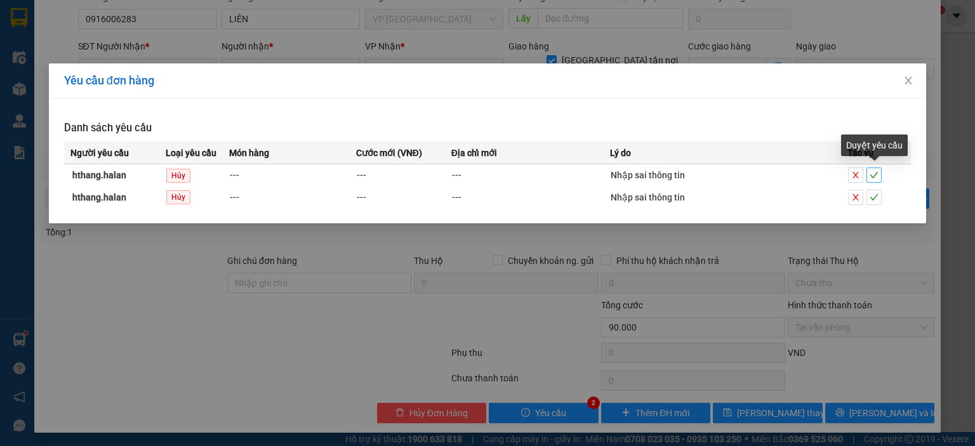
click at [874, 173] on icon "check" at bounding box center [873, 175] width 9 height 9
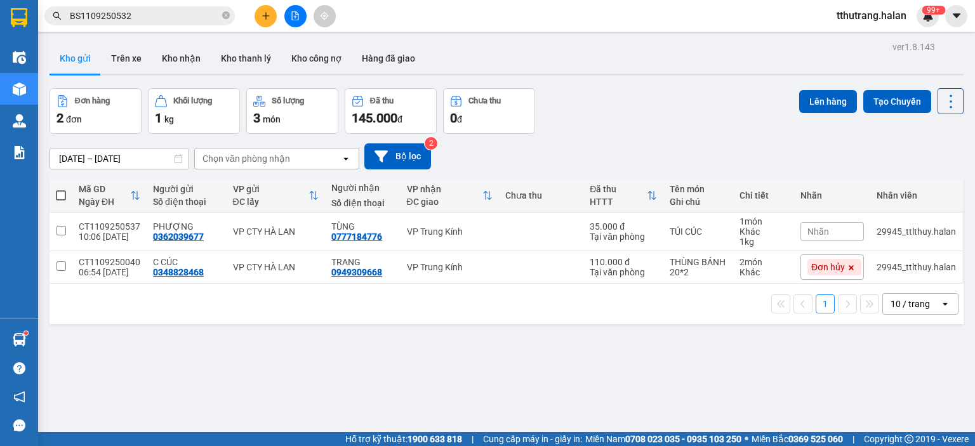
click at [218, 15] on input "BS1109250532" at bounding box center [145, 16] width 150 height 14
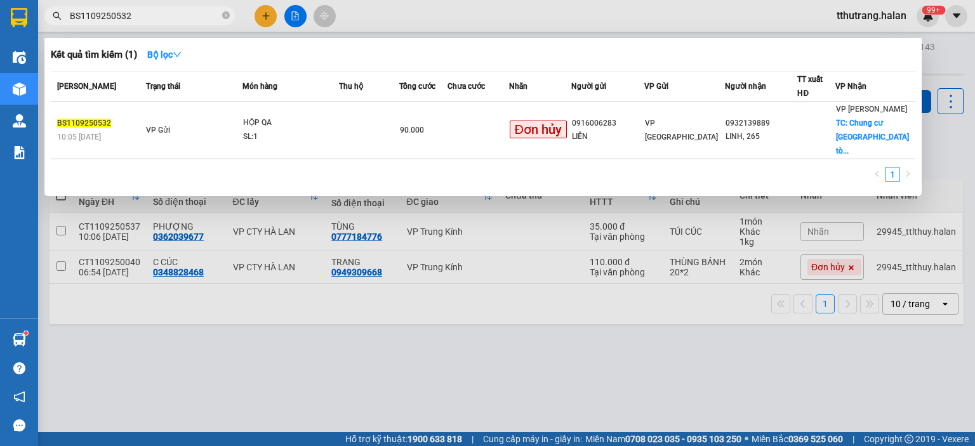
click at [231, 16] on span "BS1109250532" at bounding box center [139, 15] width 190 height 19
click at [223, 15] on icon "close-circle" at bounding box center [226, 15] width 8 height 8
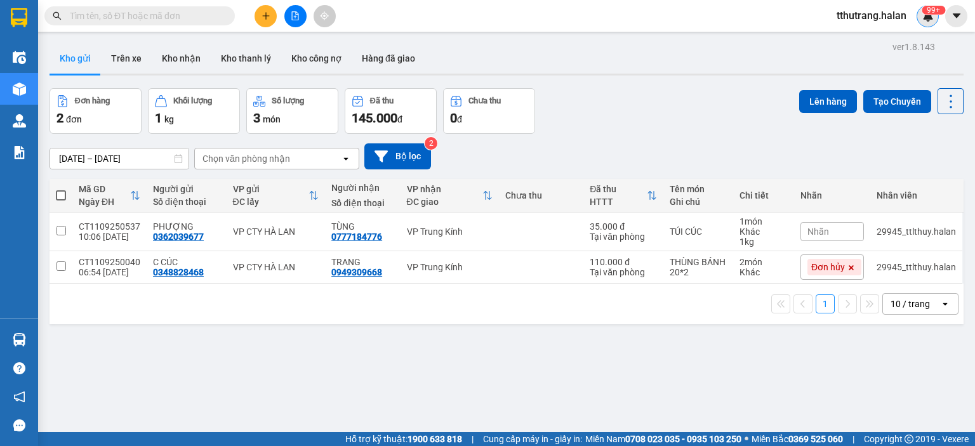
click at [931, 17] on img at bounding box center [927, 15] width 11 height 11
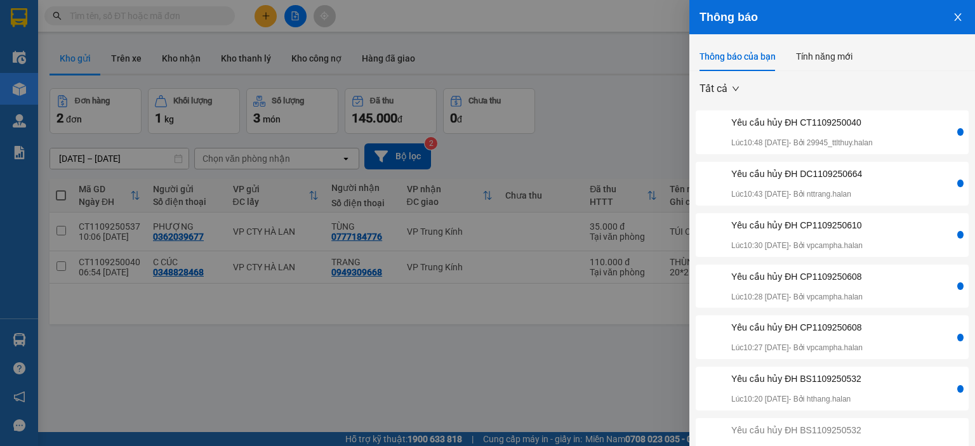
drag, startPoint x: 353, startPoint y: 398, endPoint x: 296, endPoint y: 426, distance: 63.0
click at [346, 399] on div at bounding box center [487, 223] width 975 height 446
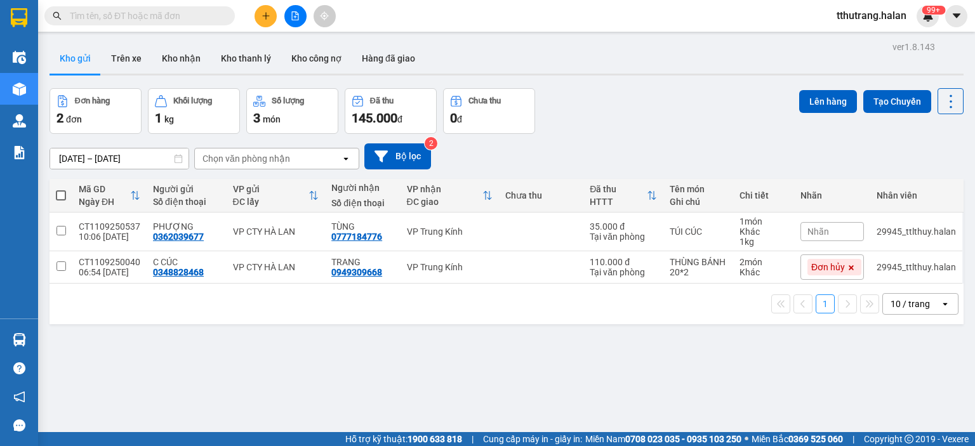
click at [933, 22] on div "99+" at bounding box center [927, 16] width 22 height 22
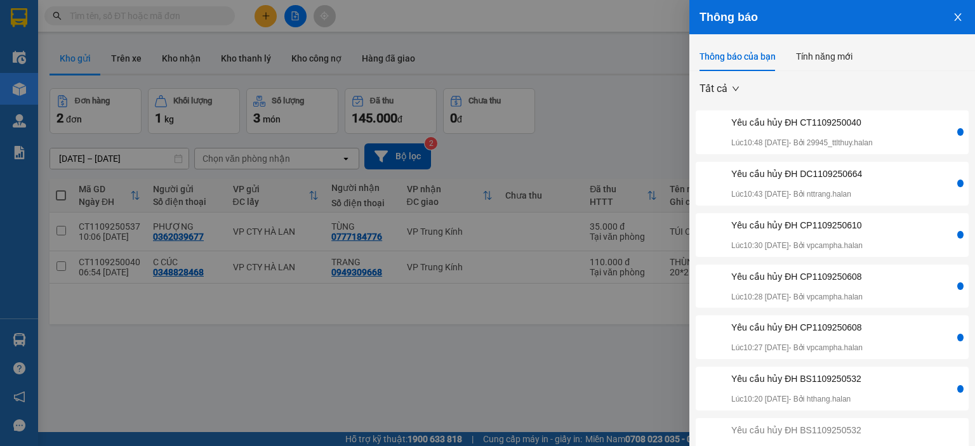
click at [869, 129] on div "Yêu cầu hủy ĐH CT1109250040" at bounding box center [801, 122] width 141 height 14
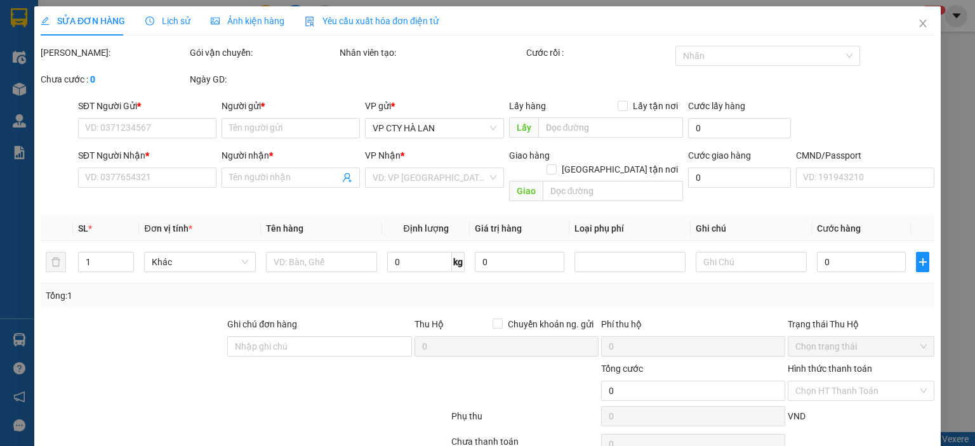
type input "0348828468"
type input "C CÚC"
type input "0949309668"
type input "TRANG"
type input "110.000"
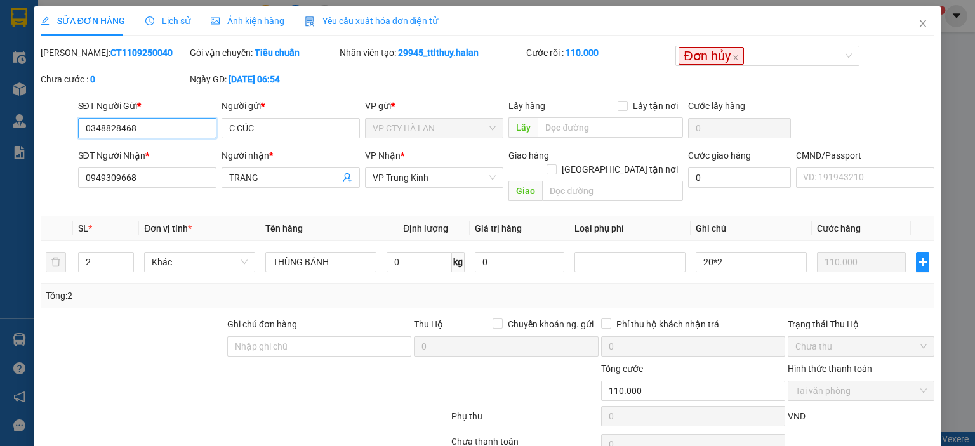
scroll to position [50, 0]
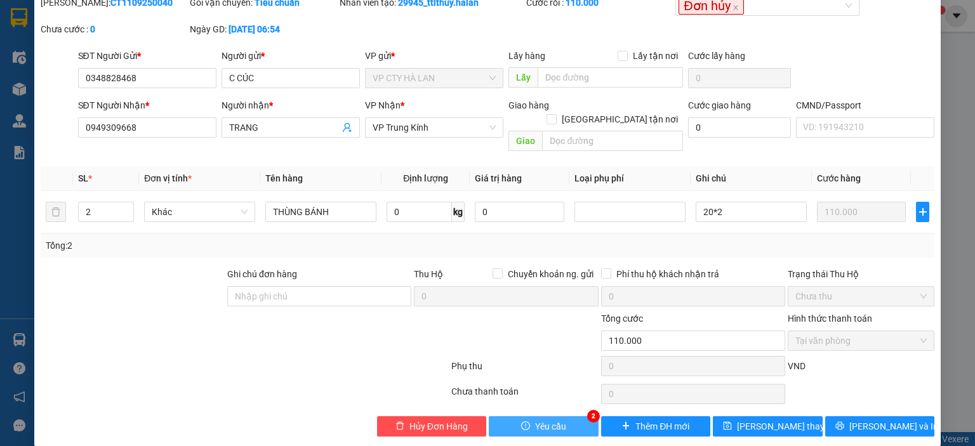
click at [555, 419] on span "Yêu cầu" at bounding box center [550, 426] width 31 height 14
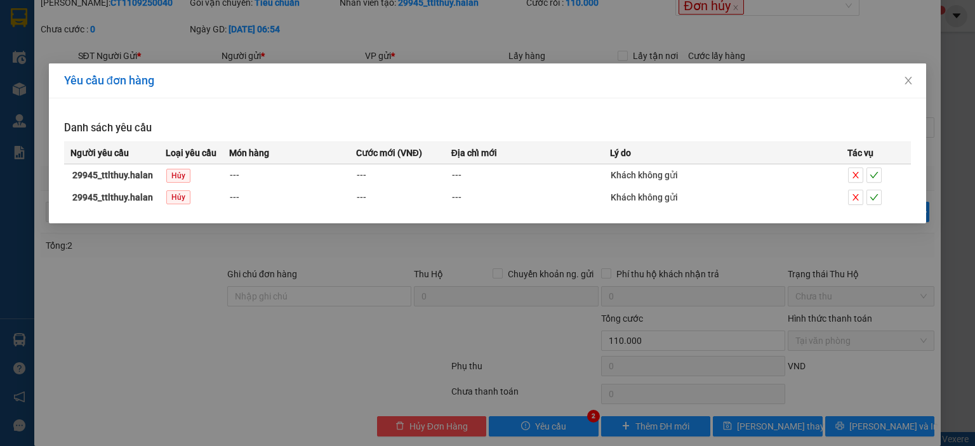
click at [504, 270] on div "Yêu cầu đơn hàng Danh sách yêu cầu Người yêu cầu Loại yêu cầu Món hàng Cước mới…" at bounding box center [487, 223] width 975 height 446
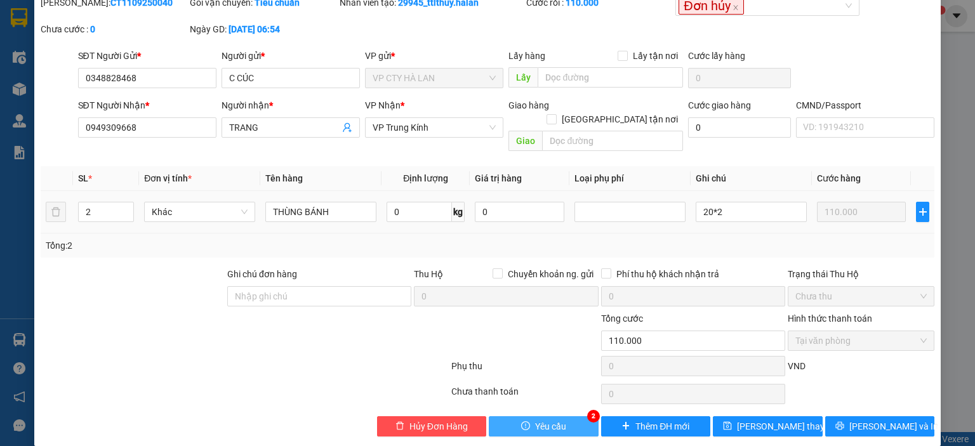
scroll to position [0, 0]
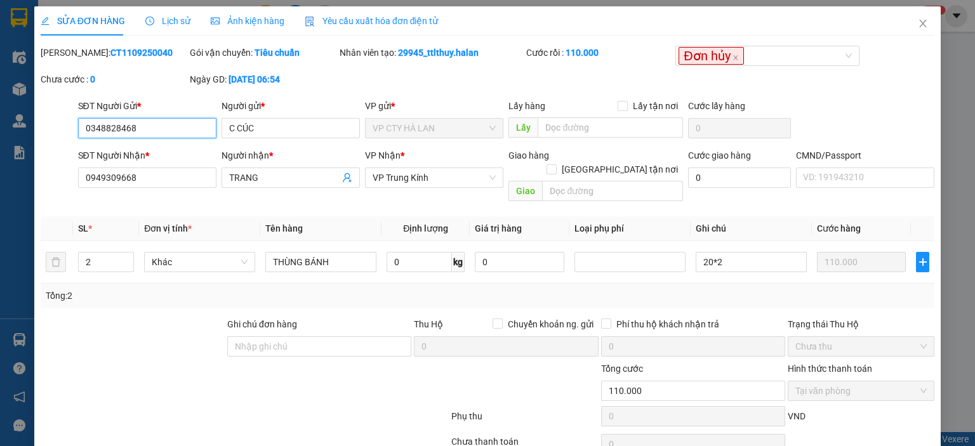
click at [156, 129] on input "0348828468" at bounding box center [147, 128] width 138 height 20
drag, startPoint x: 166, startPoint y: 126, endPoint x: 29, endPoint y: 131, distance: 137.2
click at [0, 129] on div "SỬA ĐƠN HÀNG Lịch sử Ảnh kiện hàng Yêu cầu xuất hóa đơn điện tử Total Paid Fee …" at bounding box center [487, 223] width 975 height 446
click at [918, 21] on icon "close" at bounding box center [923, 23] width 10 height 10
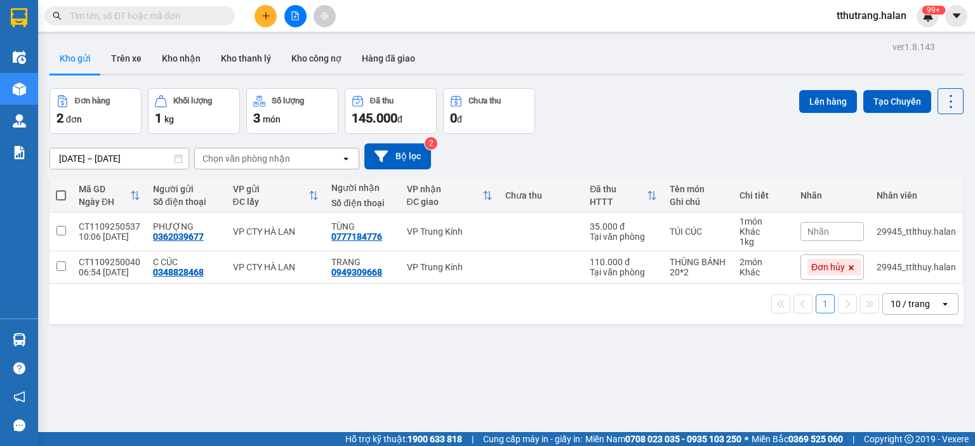
click at [152, 18] on input "text" at bounding box center [145, 16] width 150 height 14
paste input "0348828468"
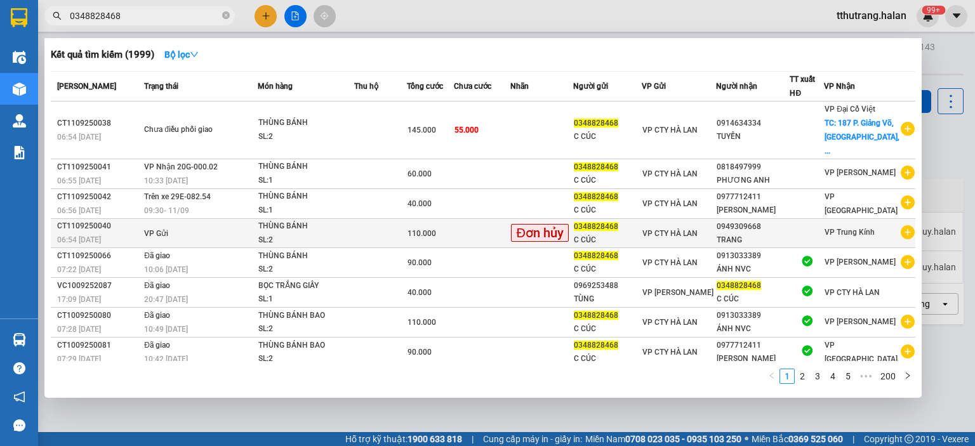
type input "0348828468"
click at [447, 227] on div "110.000" at bounding box center [430, 234] width 46 height 14
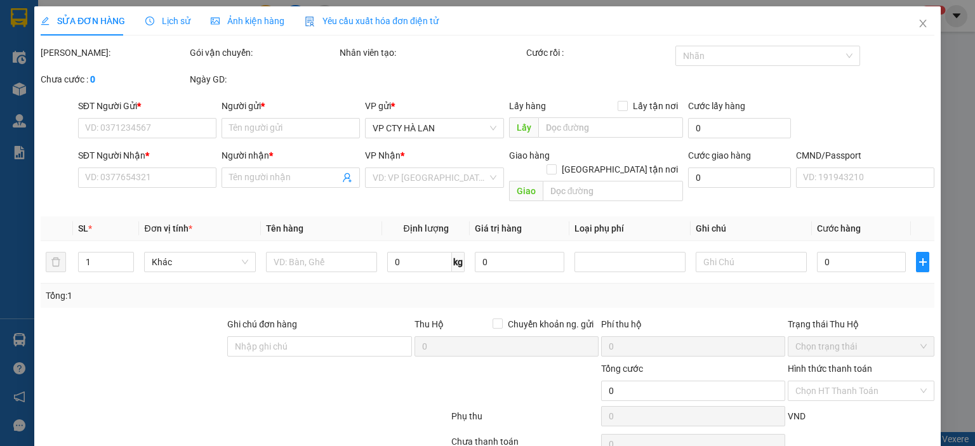
type input "0348828468"
type input "C CÚC"
type input "0949309668"
type input "TRANG"
type input "110.000"
